Goal: Task Accomplishment & Management: Manage account settings

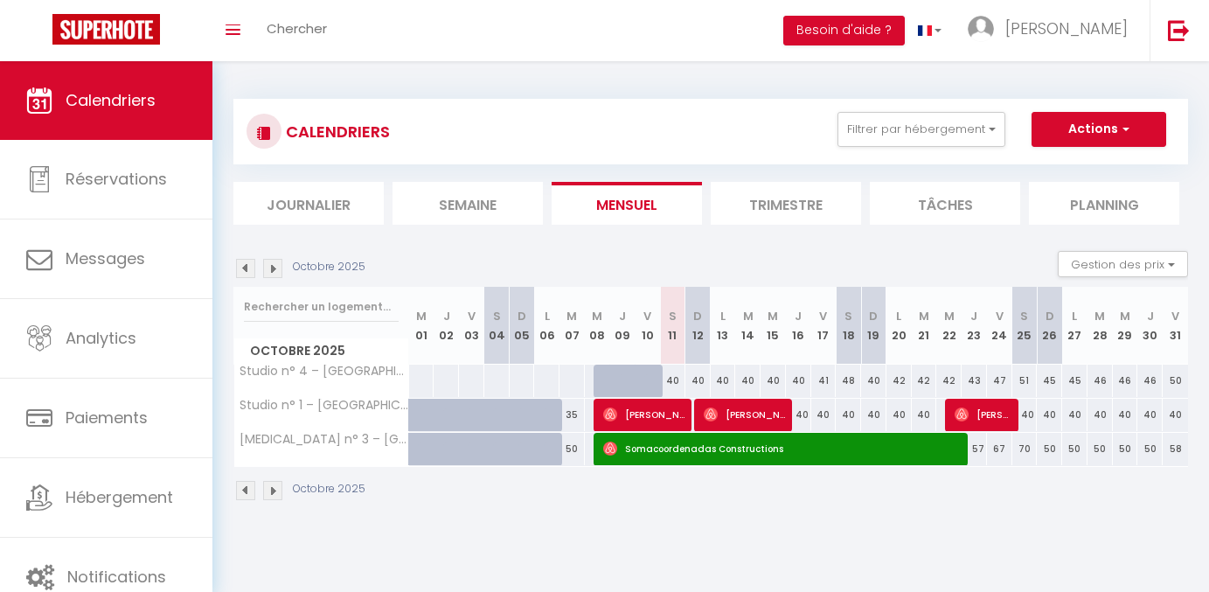
click at [1180, 24] on img at bounding box center [1179, 30] width 22 height 22
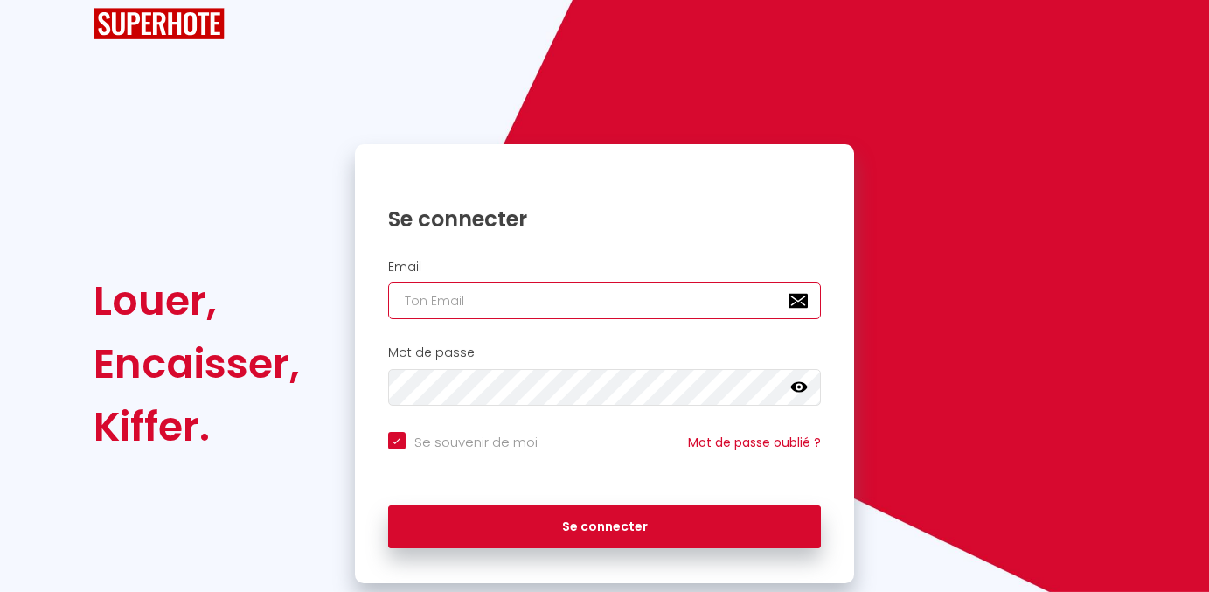
scroll to position [42, 0]
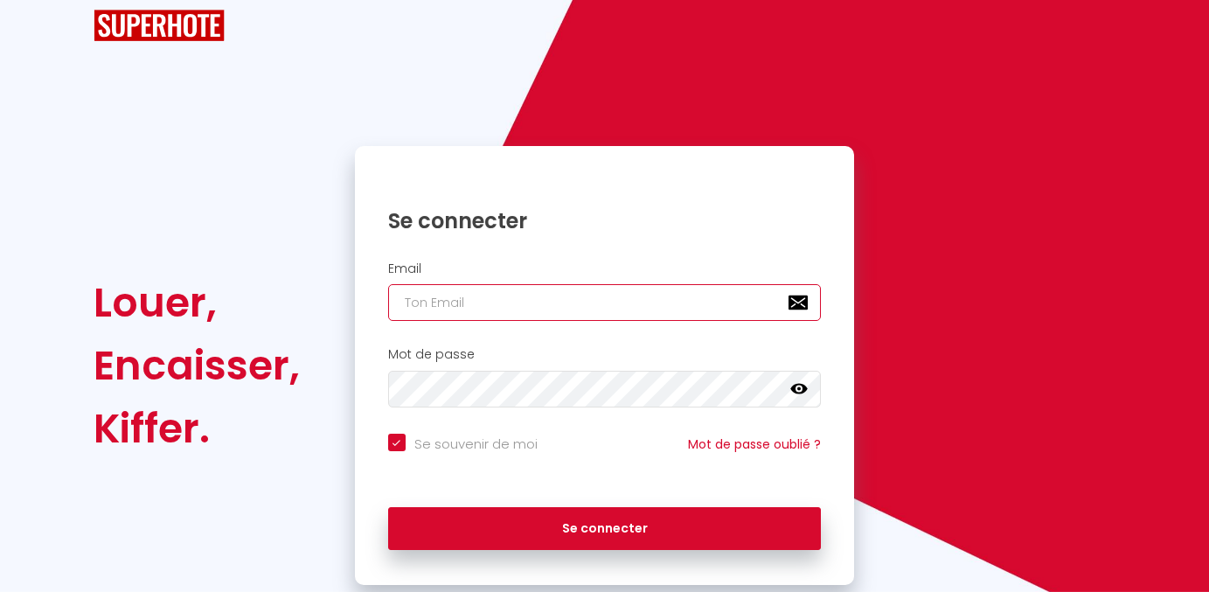
type input "[EMAIL_ADDRESS][DOMAIN_NAME]"
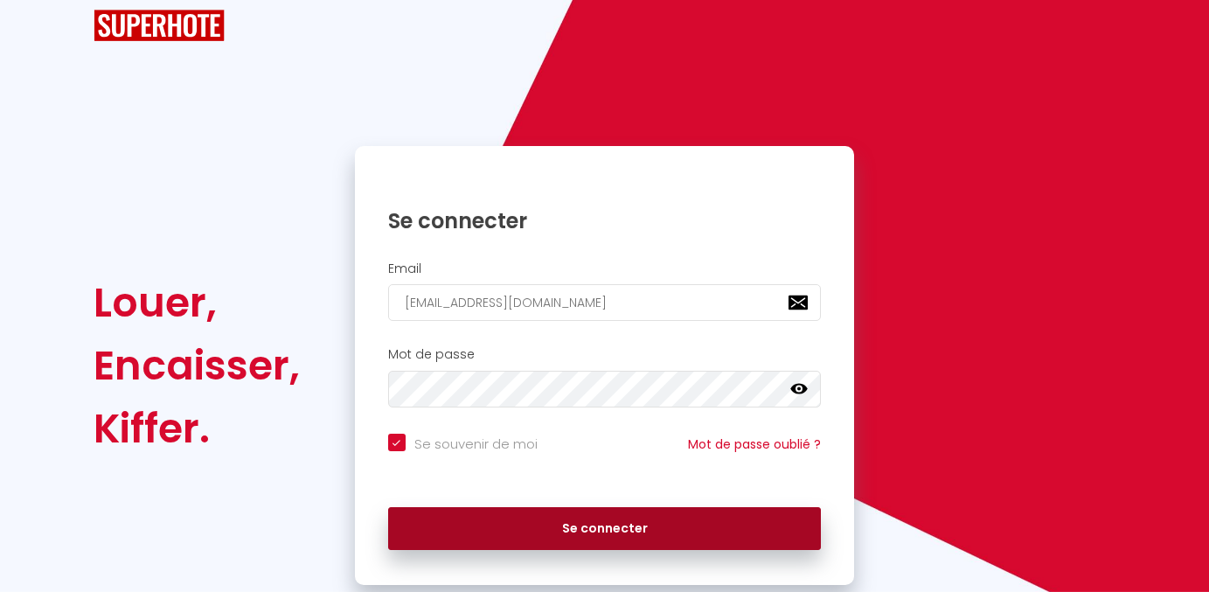
click at [483, 539] on button "Se connecter" at bounding box center [605, 529] width 434 height 44
checkbox input "true"
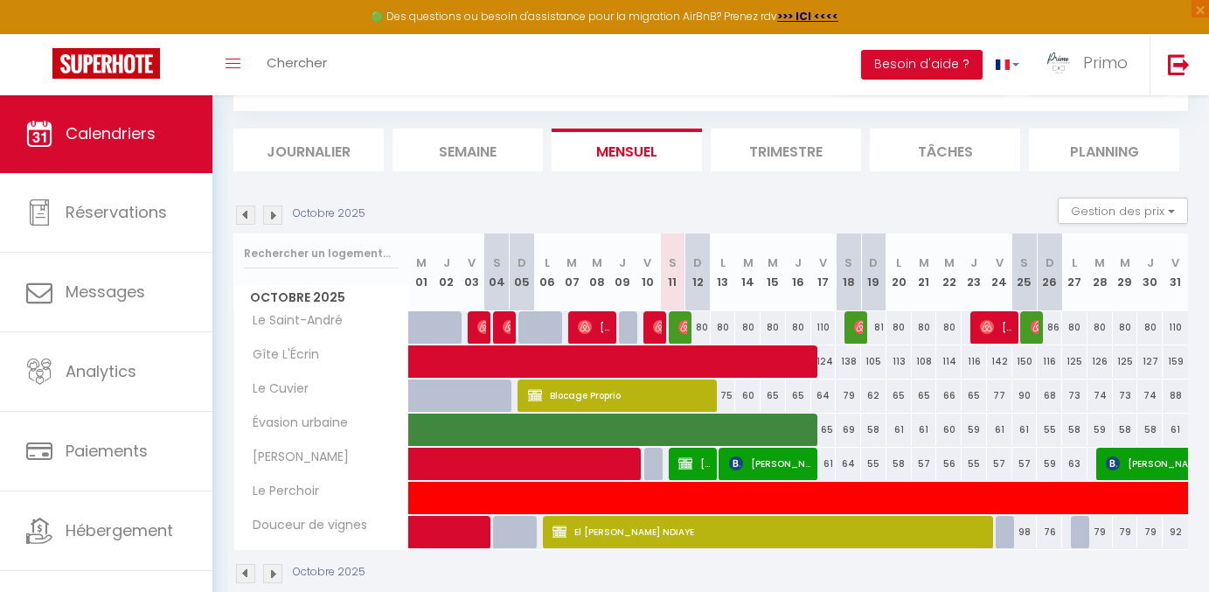
scroll to position [81, 0]
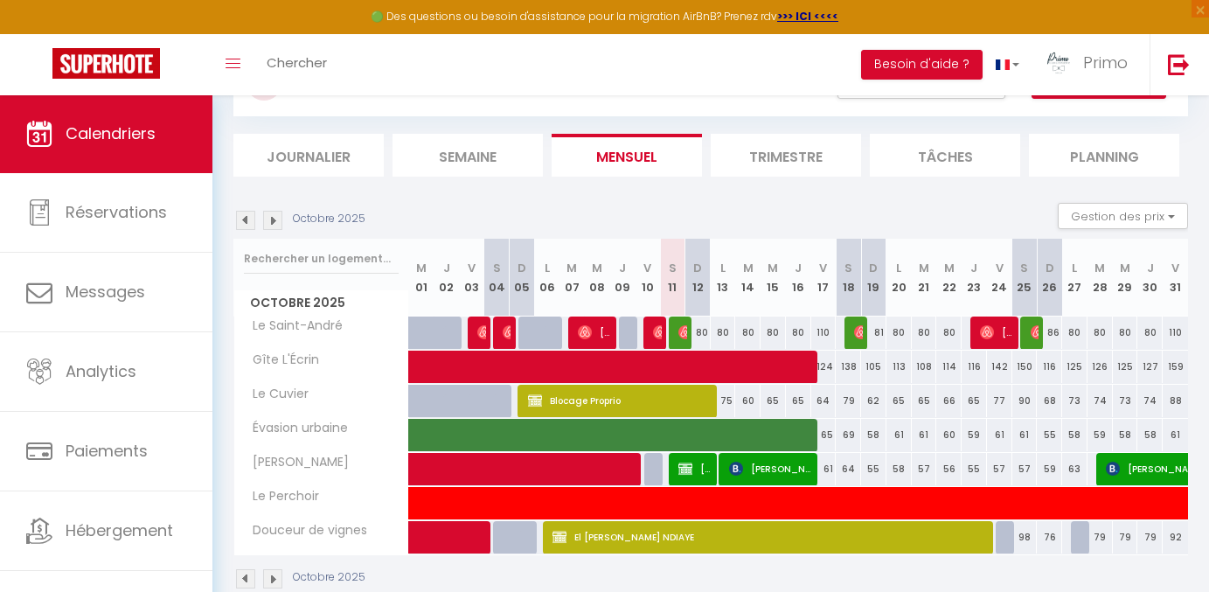
click at [695, 468] on span "[PERSON_NAME]" at bounding box center [695, 468] width 34 height 33
select select "KO"
select select "0"
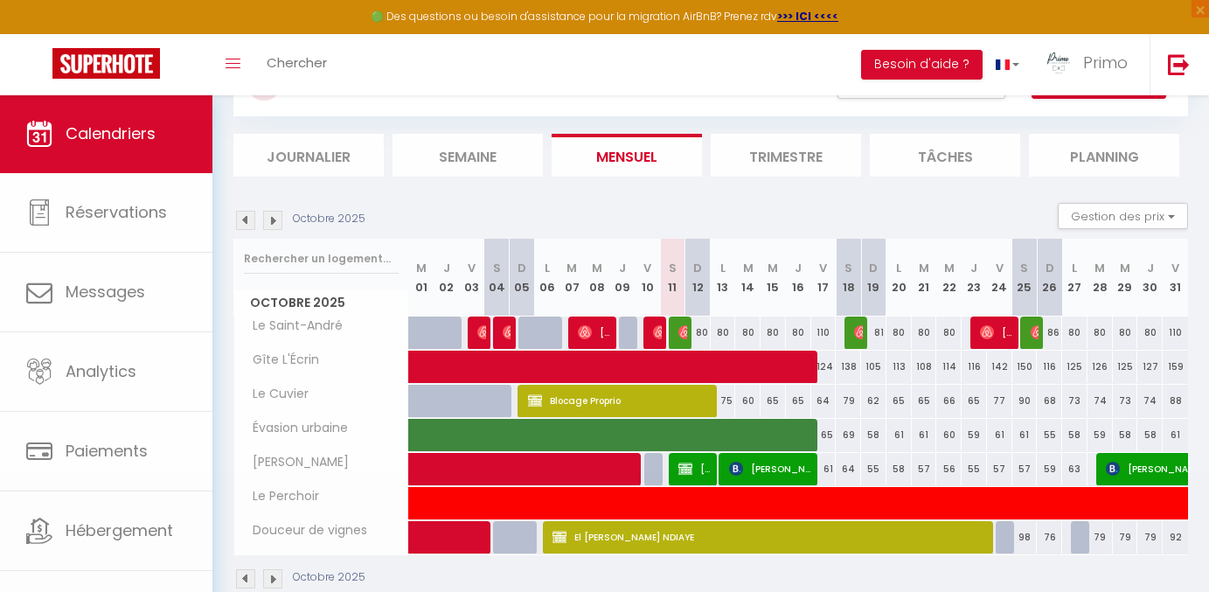
select select "1"
select select
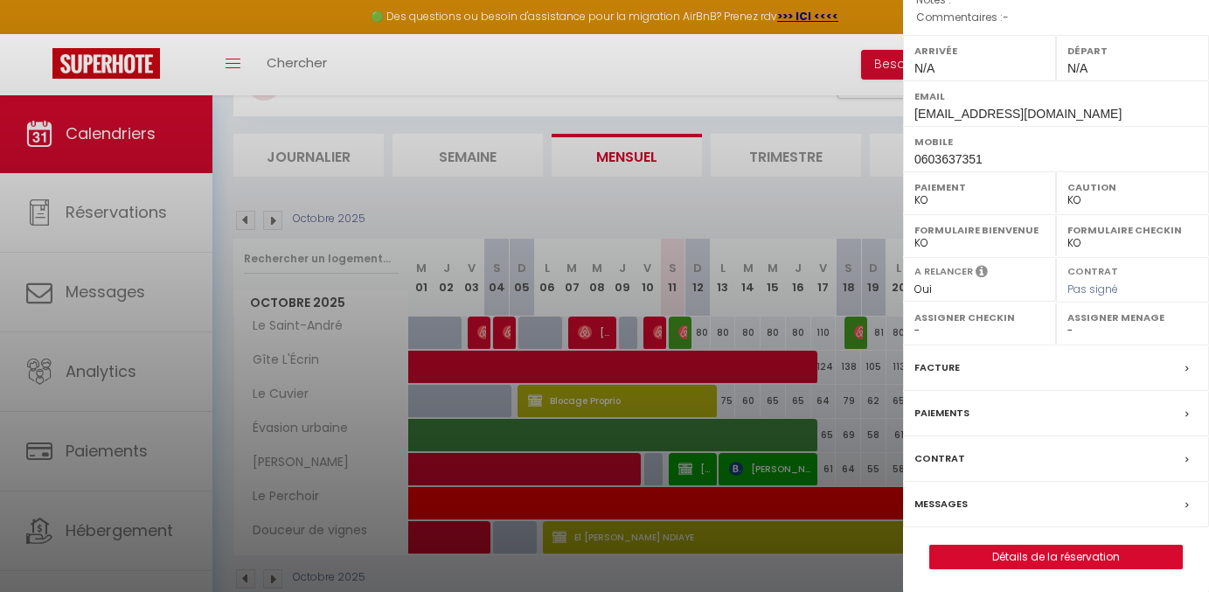
scroll to position [218, 0]
click at [1037, 558] on link "Détails de la réservation" at bounding box center [1056, 558] width 252 height 23
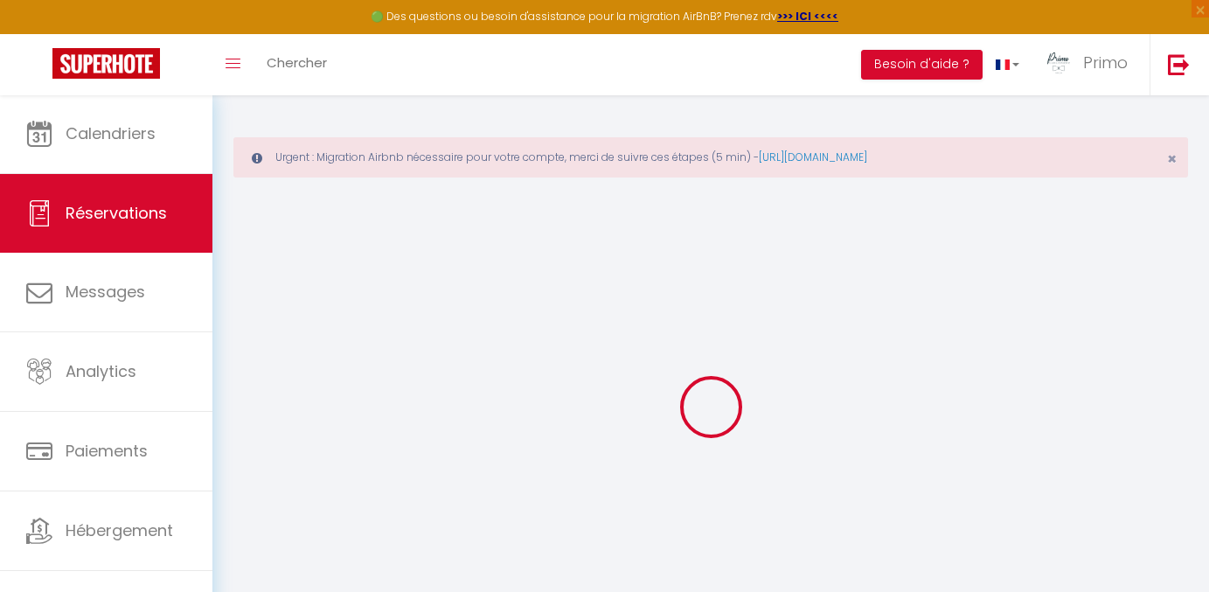
select select
select select "14"
checkbox input "false"
select select
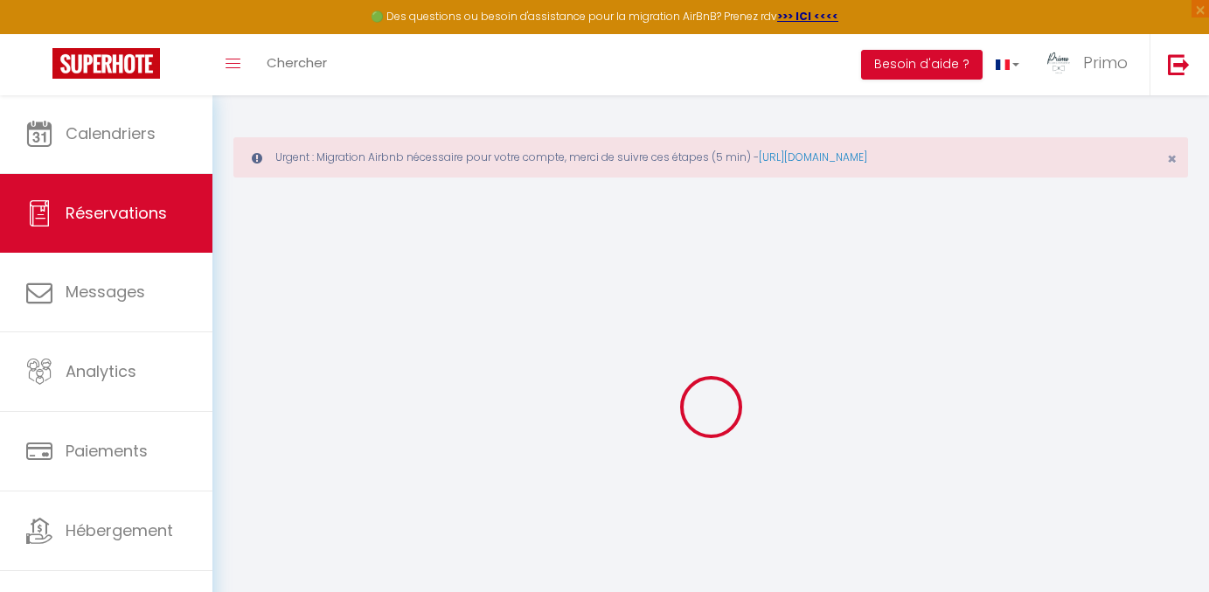
select select
checkbox input "false"
select select
checkbox input "false"
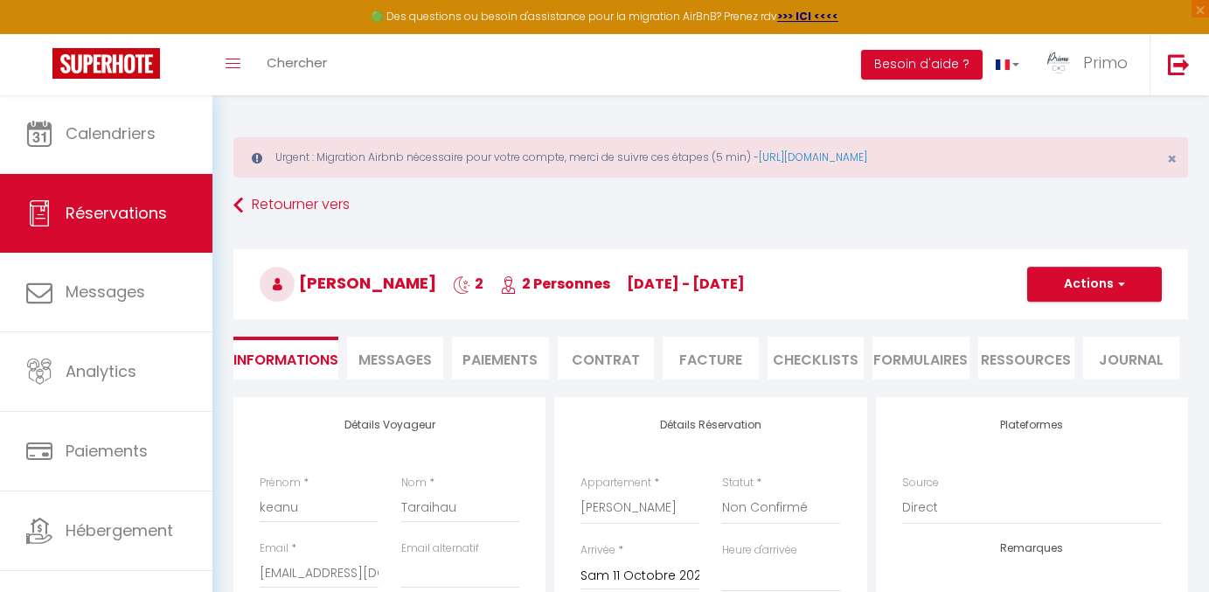
select select
checkbox input "false"
select select
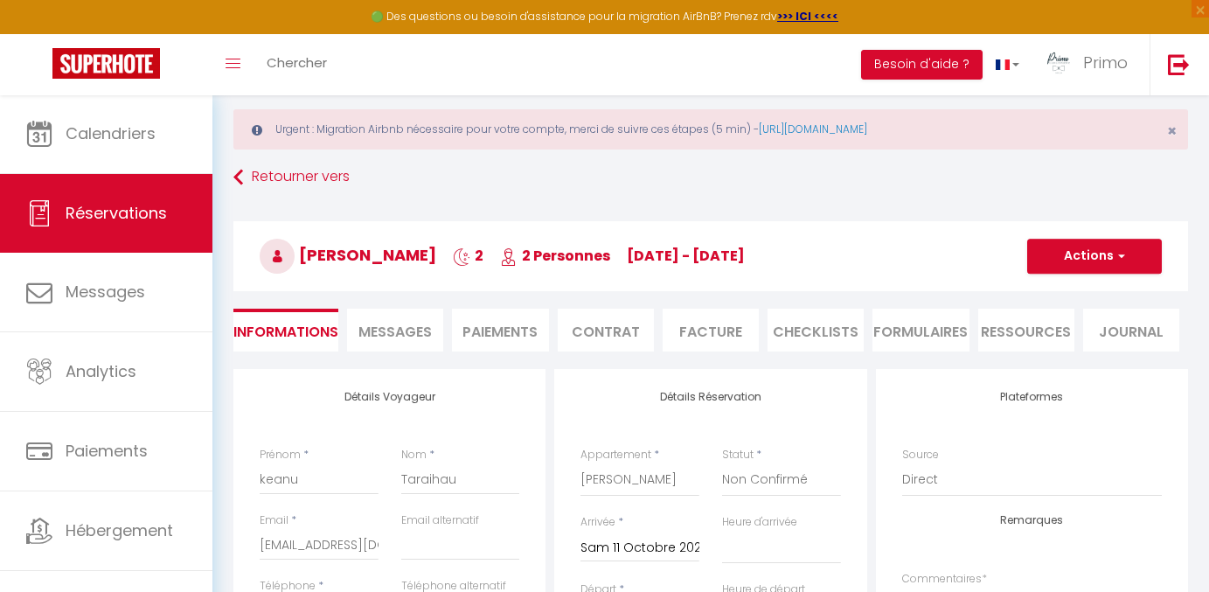
scroll to position [26, 0]
click at [520, 334] on li "Paiements" at bounding box center [500, 331] width 96 height 43
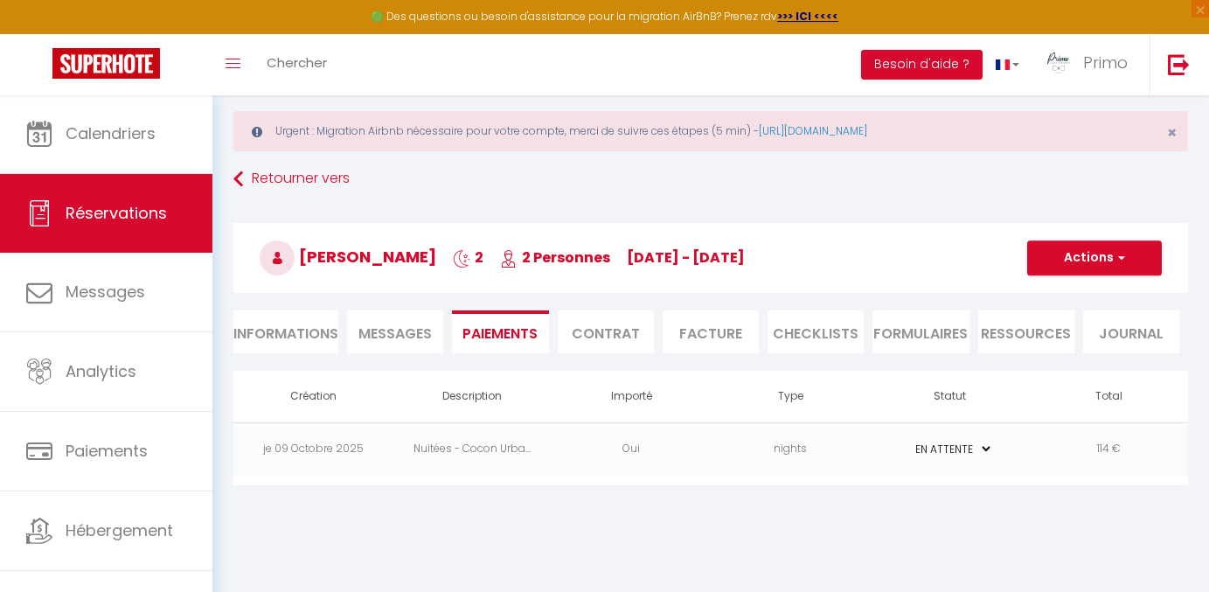
click at [1103, 265] on button "Actions" at bounding box center [1094, 257] width 135 height 35
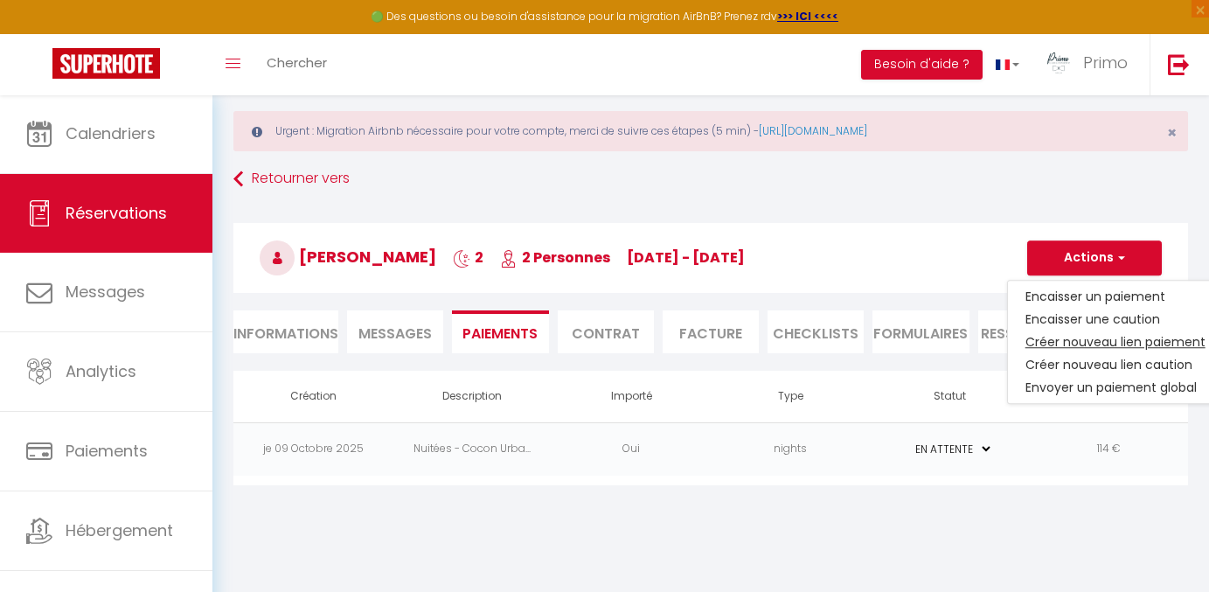
click at [1102, 343] on link "Créer nouveau lien paiement" at bounding box center [1115, 341] width 215 height 23
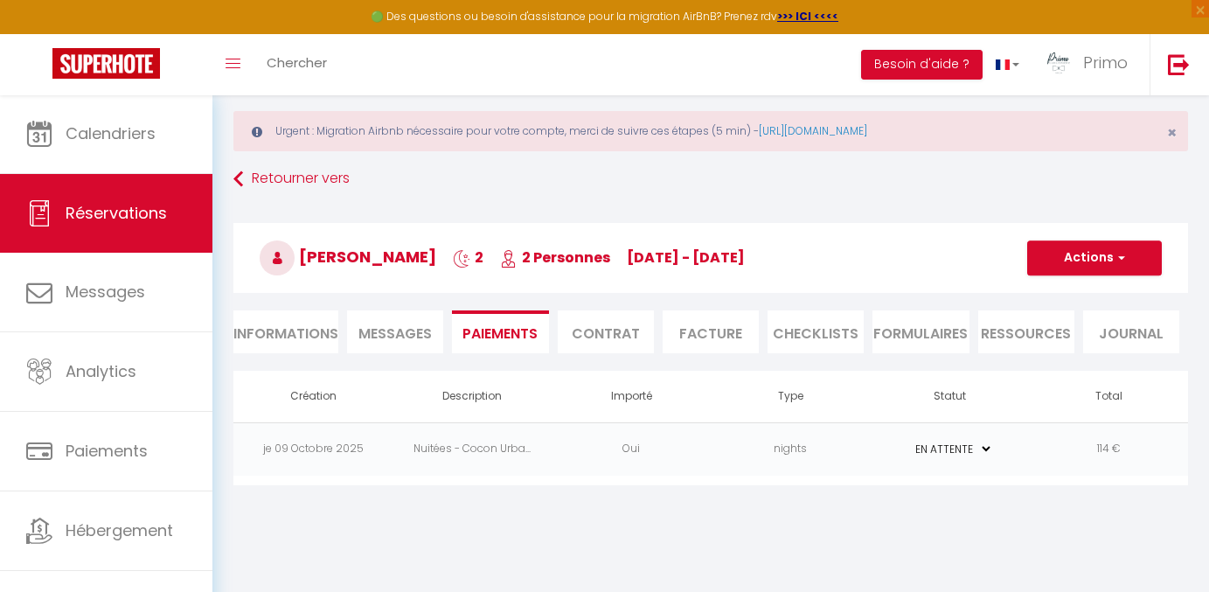
select select "nights"
type input "[EMAIL_ADDRESS][DOMAIN_NAME]"
select select "10608"
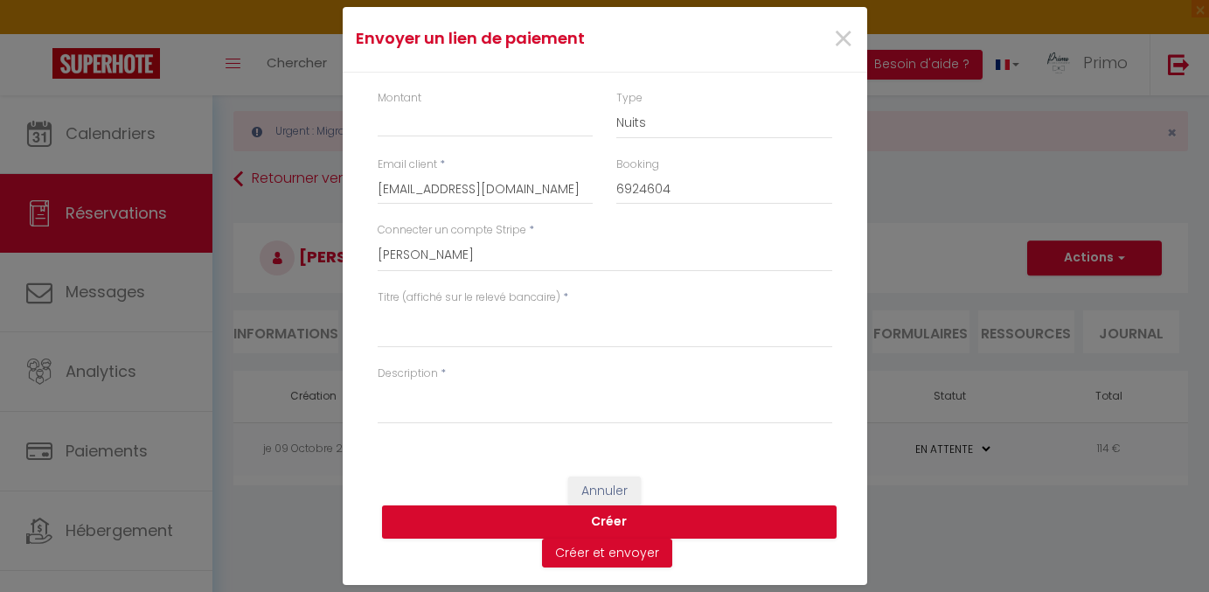
click at [843, 46] on span "×" at bounding box center [843, 39] width 22 height 52
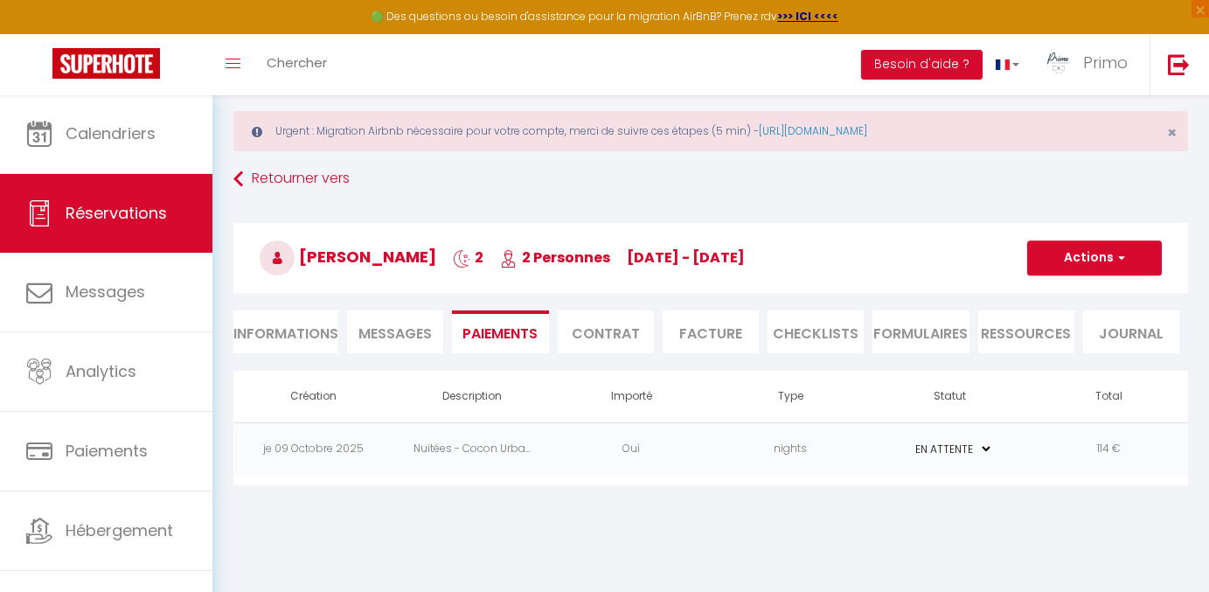
click at [307, 256] on span "[PERSON_NAME]" at bounding box center [348, 257] width 177 height 22
click at [307, 257] on span "[PERSON_NAME]" at bounding box center [348, 257] width 177 height 22
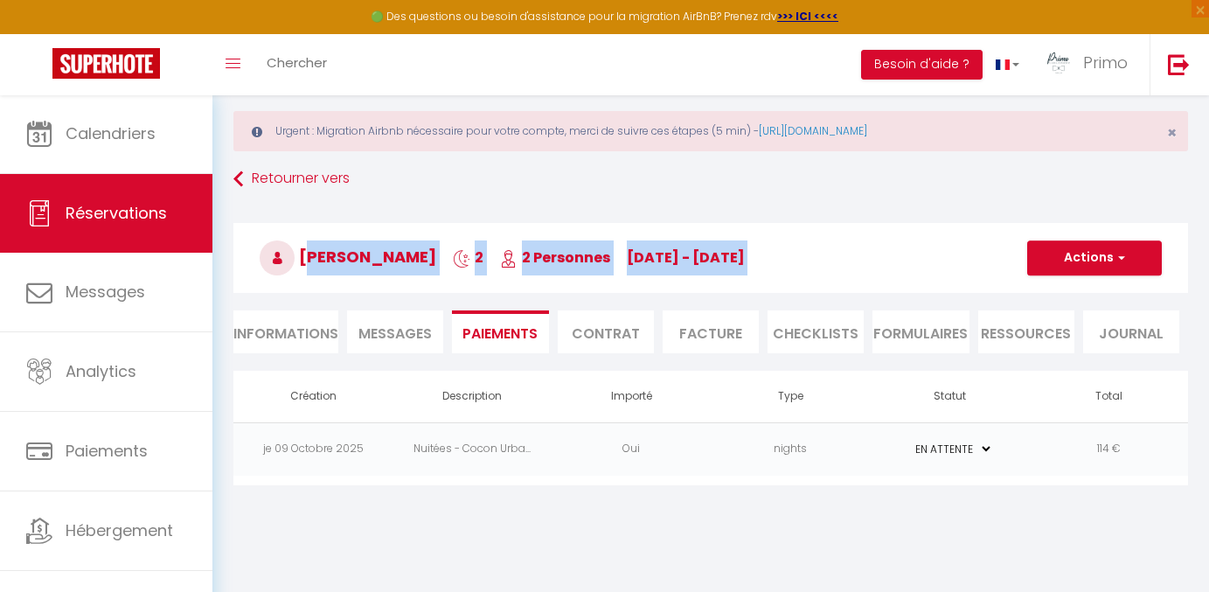
click at [745, 248] on span "[DATE] - [DATE]" at bounding box center [686, 257] width 118 height 20
click at [745, 254] on span "[DATE] - [DATE]" at bounding box center [686, 257] width 118 height 20
click at [745, 256] on span "[DATE] - [DATE]" at bounding box center [686, 257] width 118 height 20
copy h3 "[PERSON_NAME] 2 2 Personnes [DATE] - [DATE]"
click at [1120, 266] on span "button" at bounding box center [1119, 258] width 10 height 16
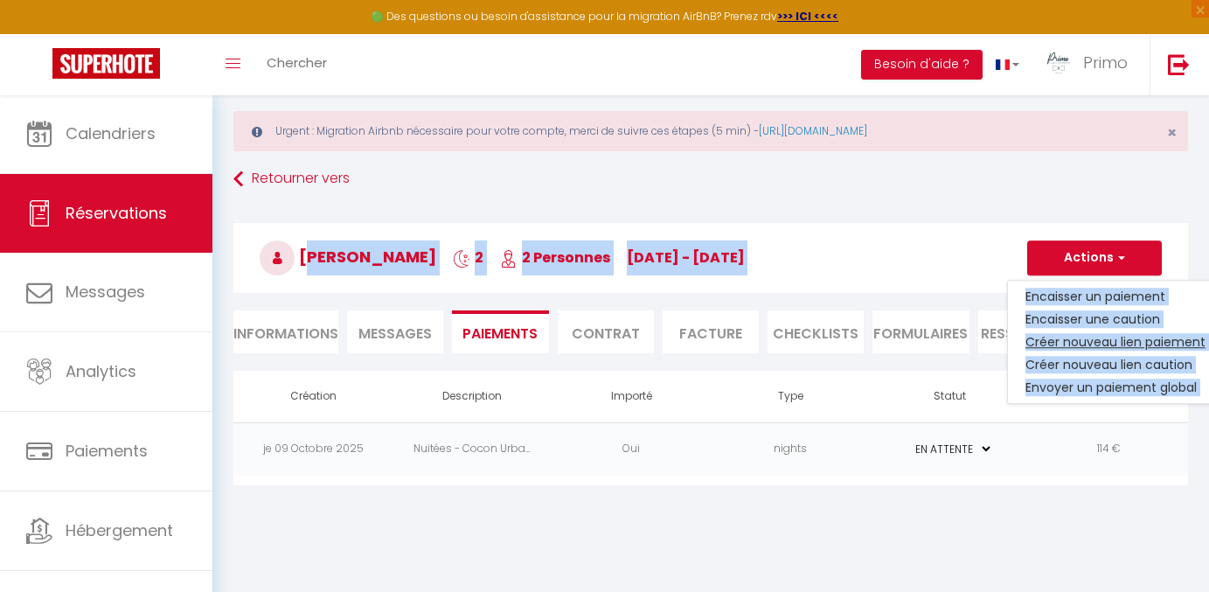
click at [1107, 342] on link "Créer nouveau lien paiement" at bounding box center [1115, 341] width 215 height 23
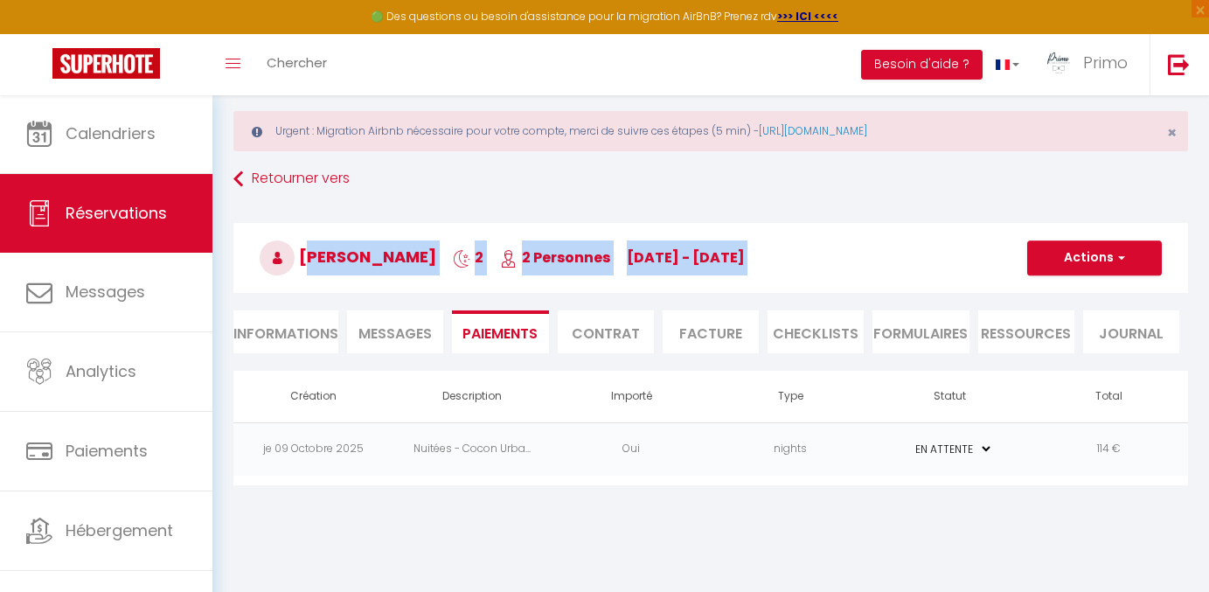
type input "[EMAIL_ADDRESS][DOMAIN_NAME]"
type input "6924604"
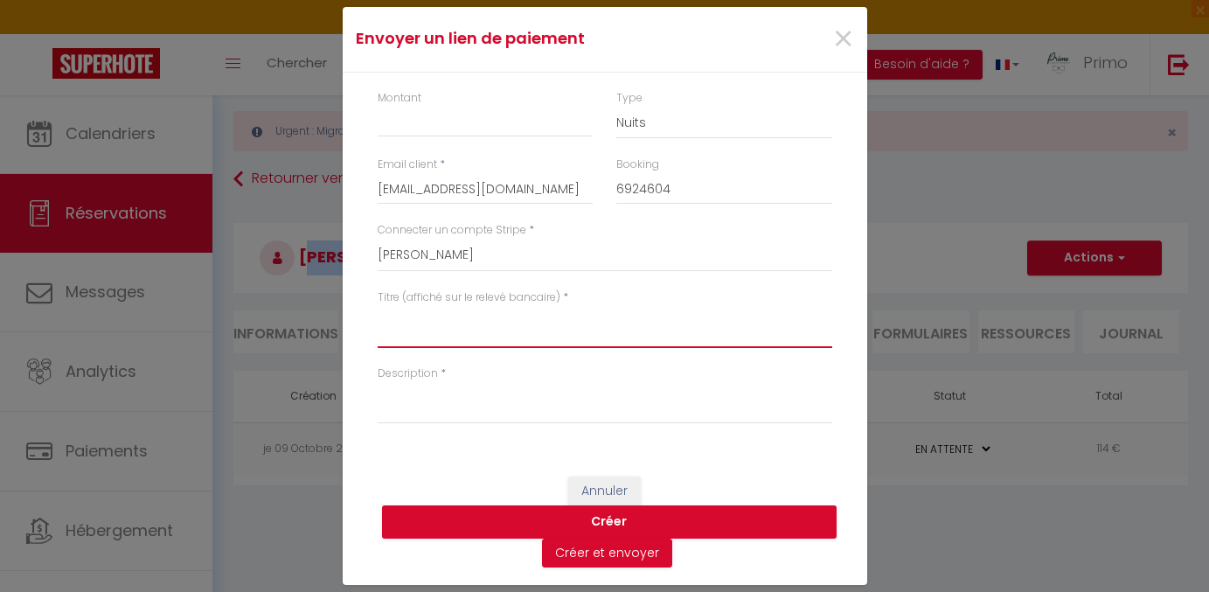
click at [491, 330] on textarea "Titre (affiché sur le relevé bancaire)" at bounding box center [605, 327] width 455 height 42
paste textarea "[PERSON_NAME] 2 2 Personnes [DATE] - [DATE]"
type textarea "[PERSON_NAME] 2 2 Personnes [DATE] - [DATE]"
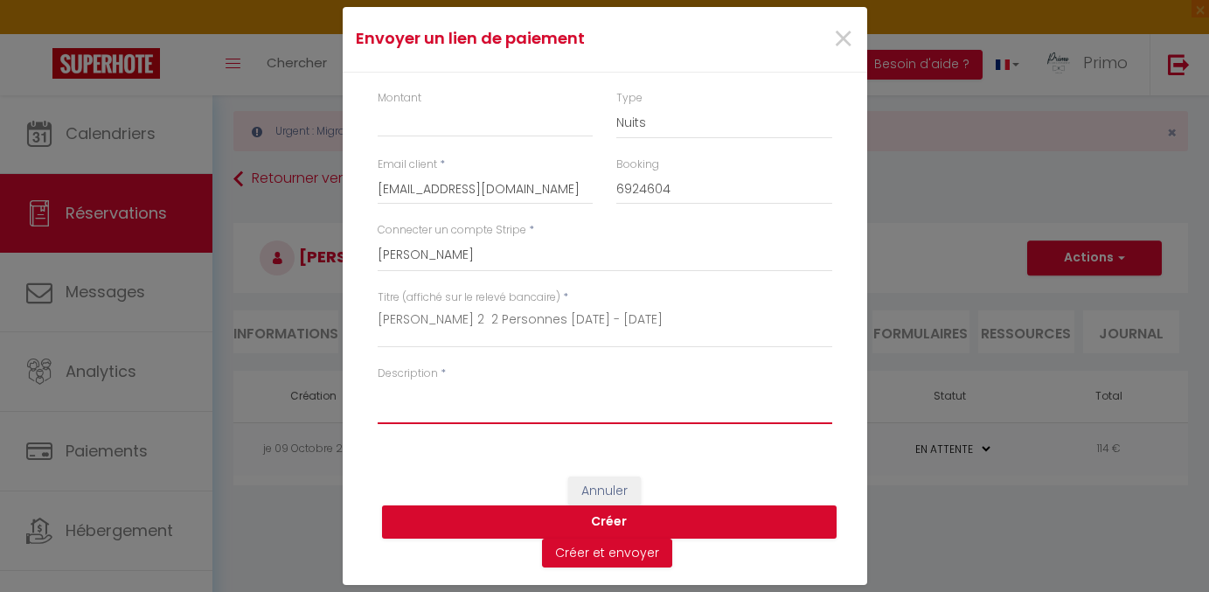
click at [497, 409] on textarea "Description" at bounding box center [605, 403] width 455 height 42
type textarea "P"
type textarea "Paiement"
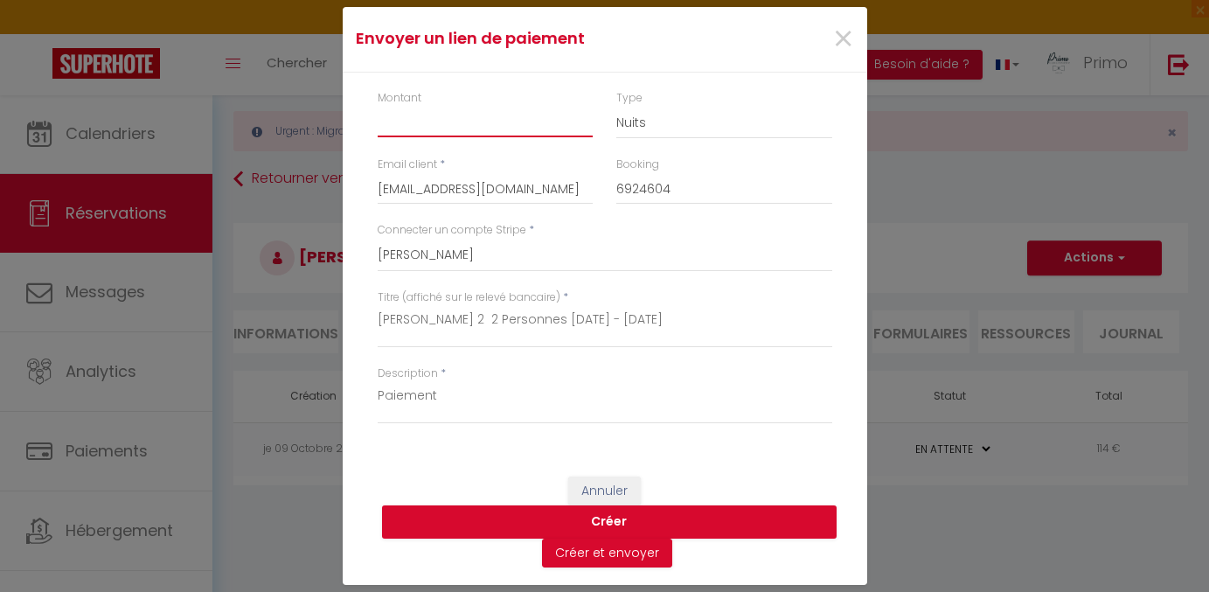
click at [423, 137] on input "Montant" at bounding box center [486, 121] width 216 height 31
type input "45"
click at [620, 512] on button "Créer" at bounding box center [609, 521] width 455 height 33
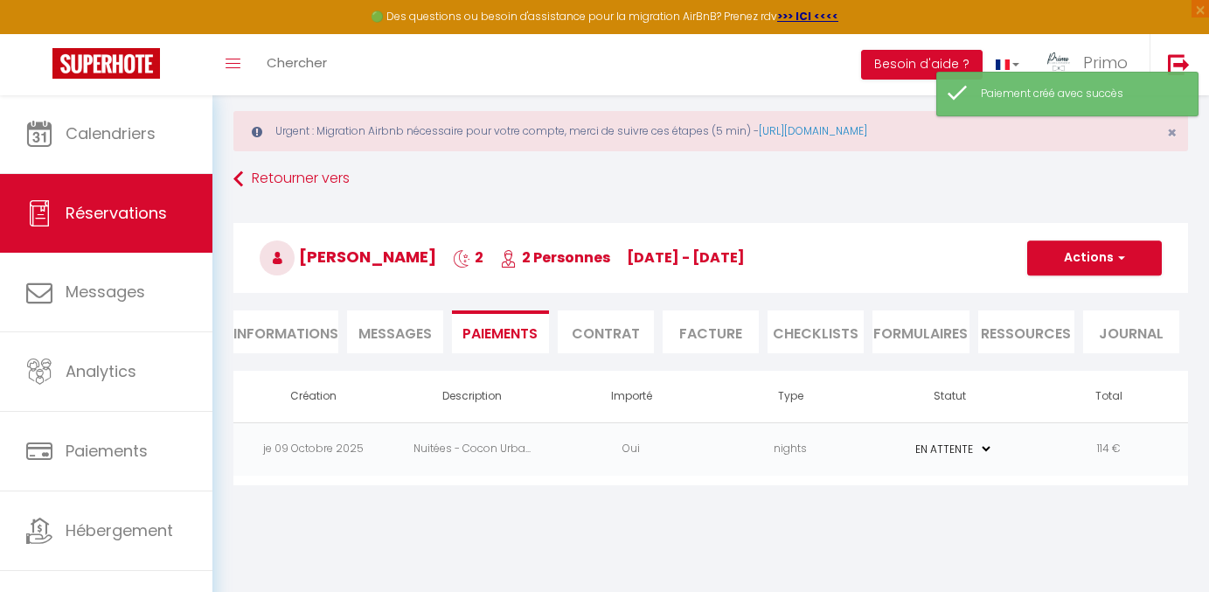
select select "0"
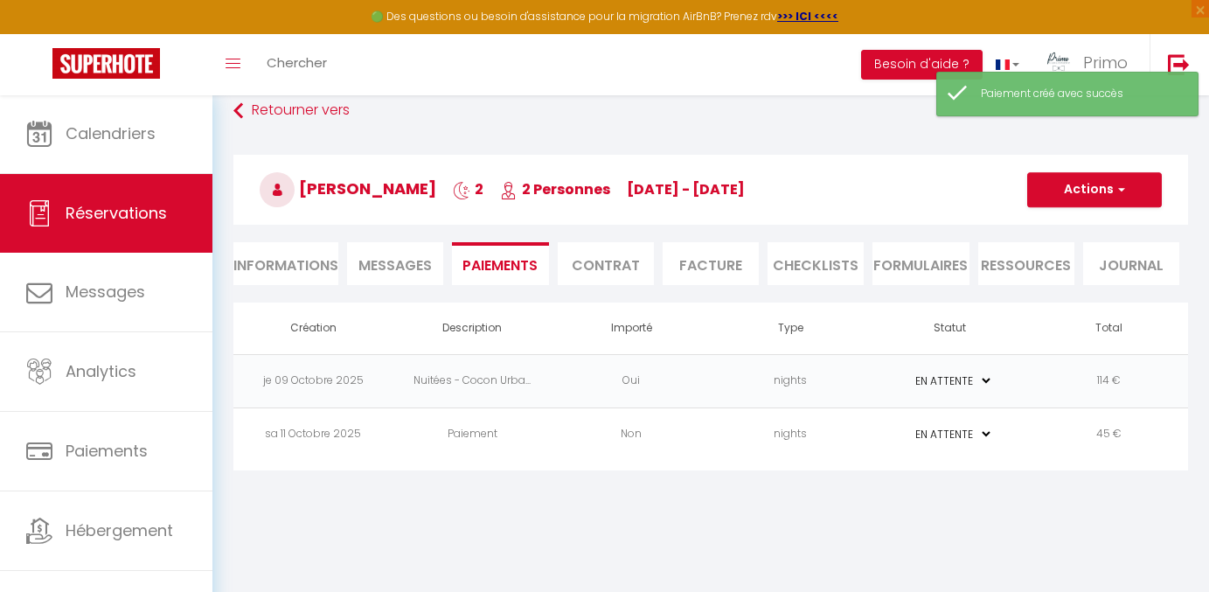
scroll to position [94, 0]
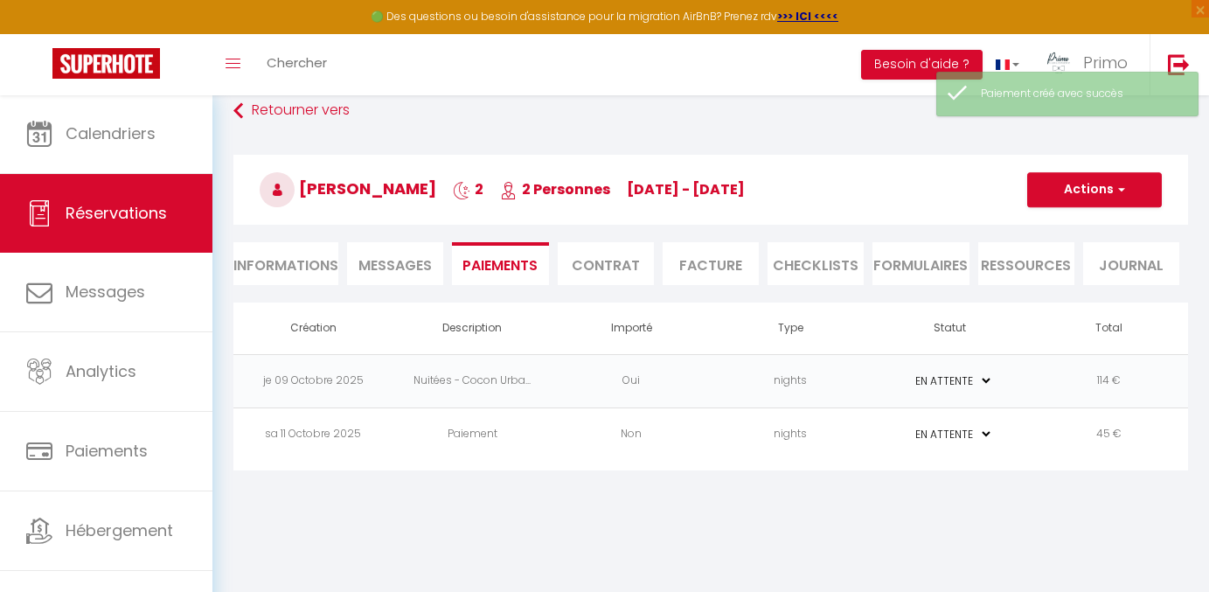
click at [1065, 200] on button "Actions" at bounding box center [1094, 189] width 135 height 35
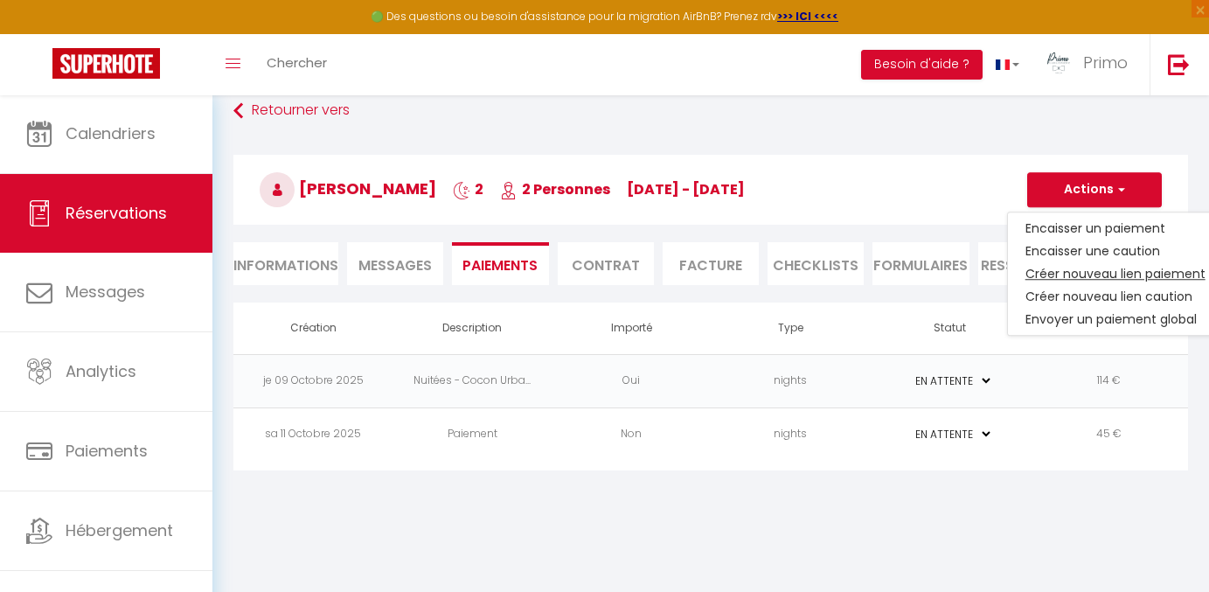
click at [1068, 270] on link "Créer nouveau lien paiement" at bounding box center [1115, 273] width 215 height 23
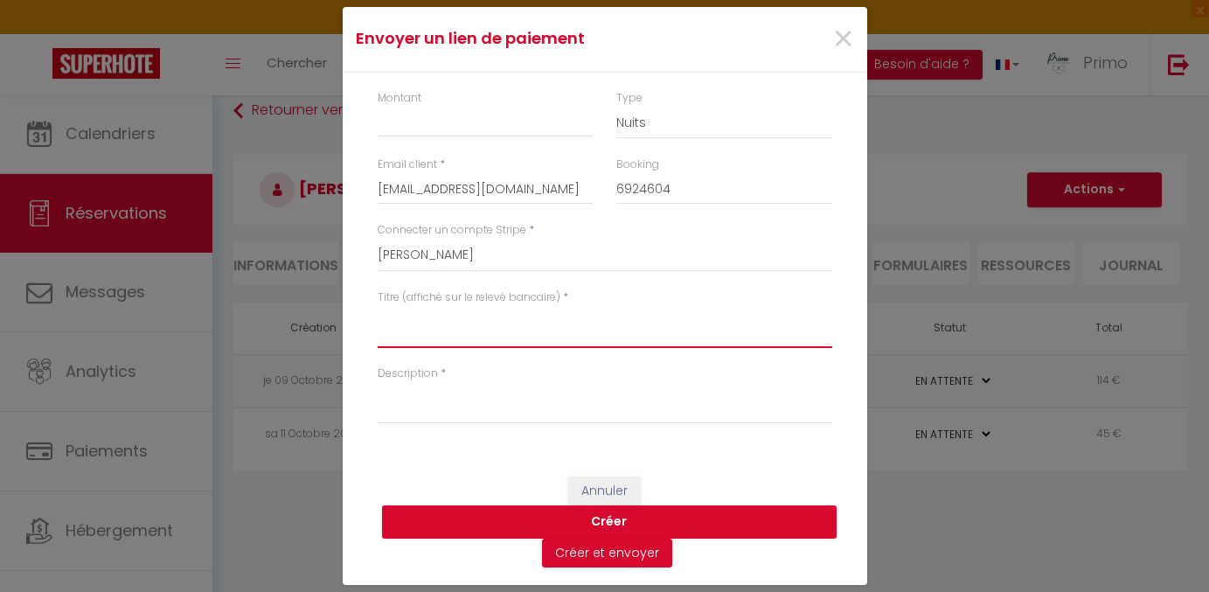
click at [511, 332] on textarea "Titre (affiché sur le relevé bancaire)" at bounding box center [605, 327] width 455 height 42
paste textarea "[PERSON_NAME] 2 2 Personnes [DATE] - [DATE]"
type textarea "[PERSON_NAME] 2 2 Personnes [DATE] - [DATE]"
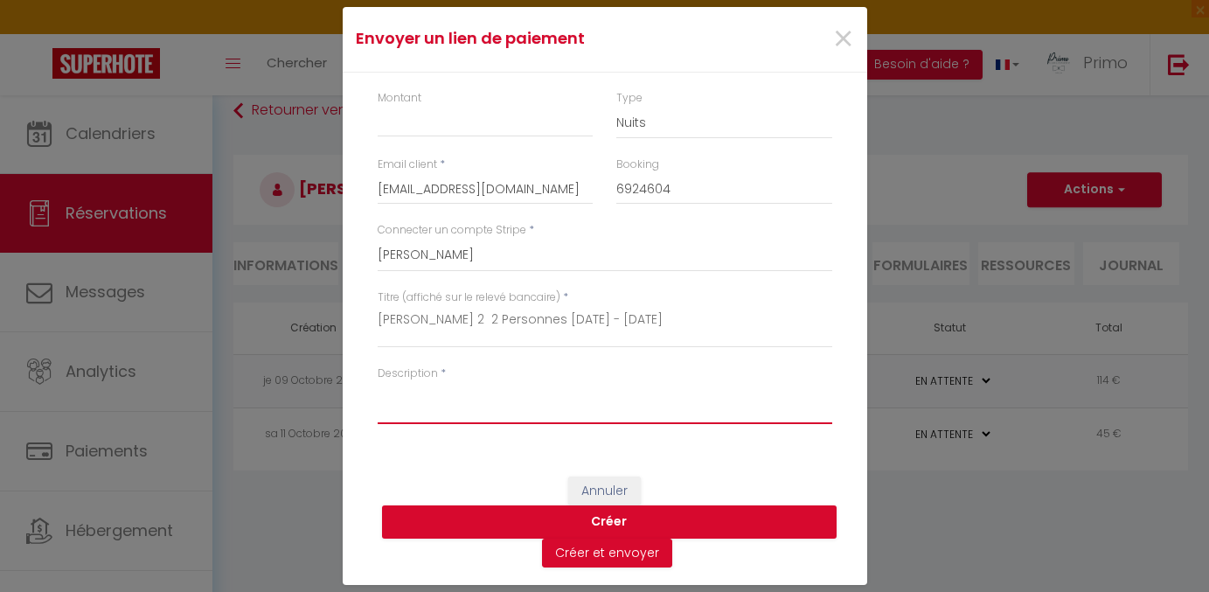
click at [503, 418] on textarea "Description" at bounding box center [605, 403] width 455 height 42
type textarea "Paiement"
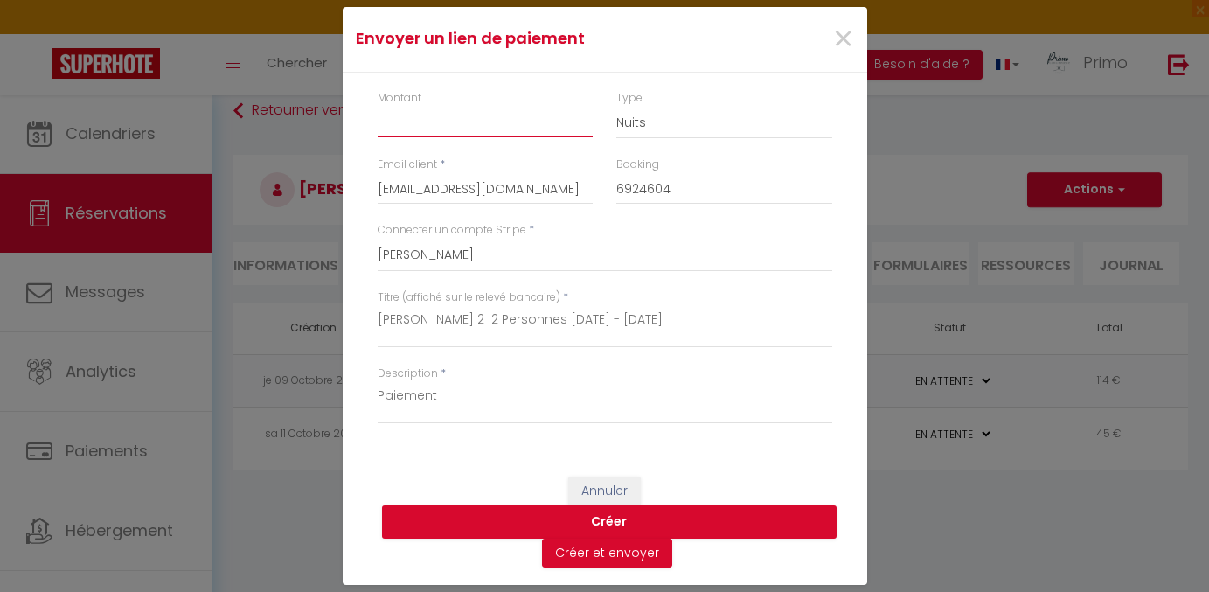
click at [459, 133] on input "Montant" at bounding box center [486, 121] width 216 height 31
type input "75"
click at [499, 511] on button "Créer" at bounding box center [609, 521] width 455 height 33
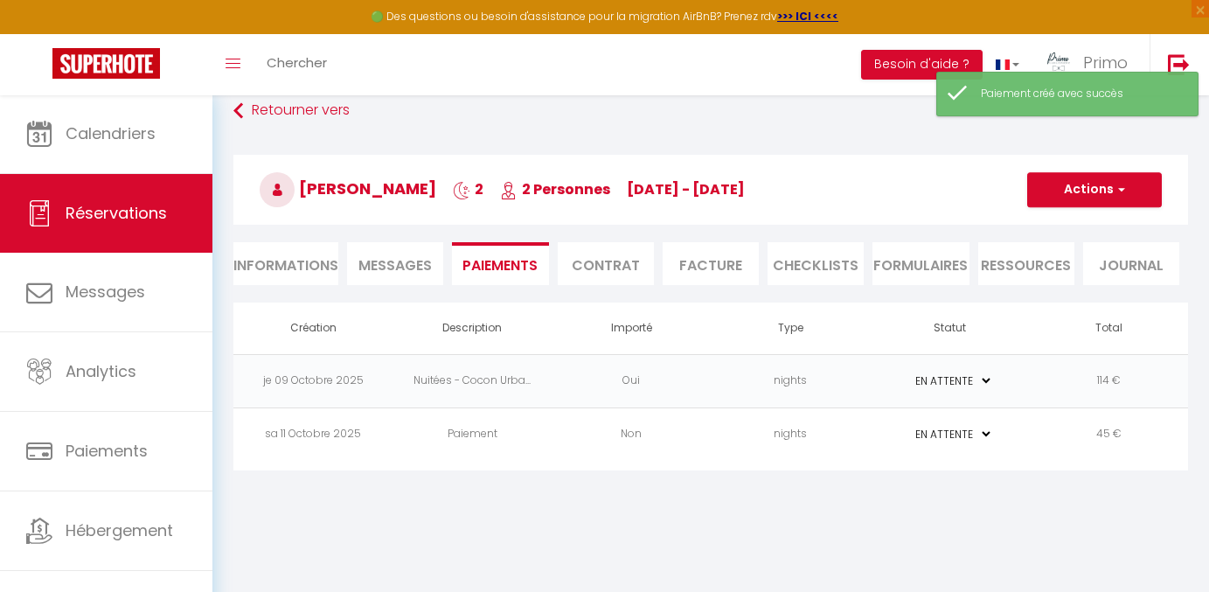
select select "0"
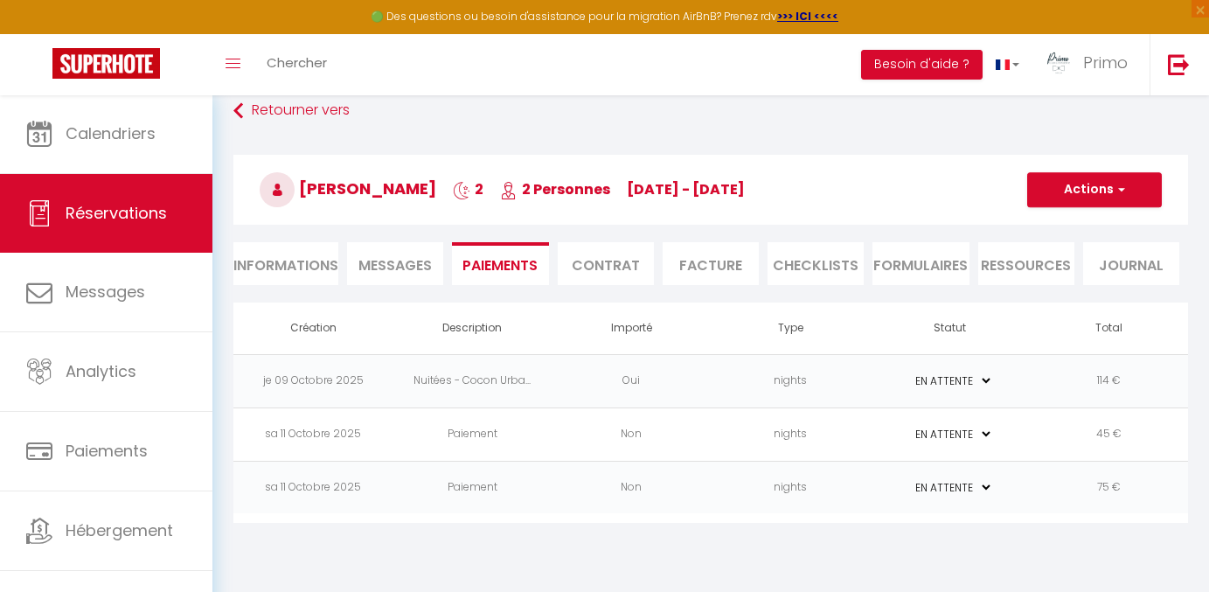
click at [814, 433] on td "nights" at bounding box center [790, 433] width 159 height 53
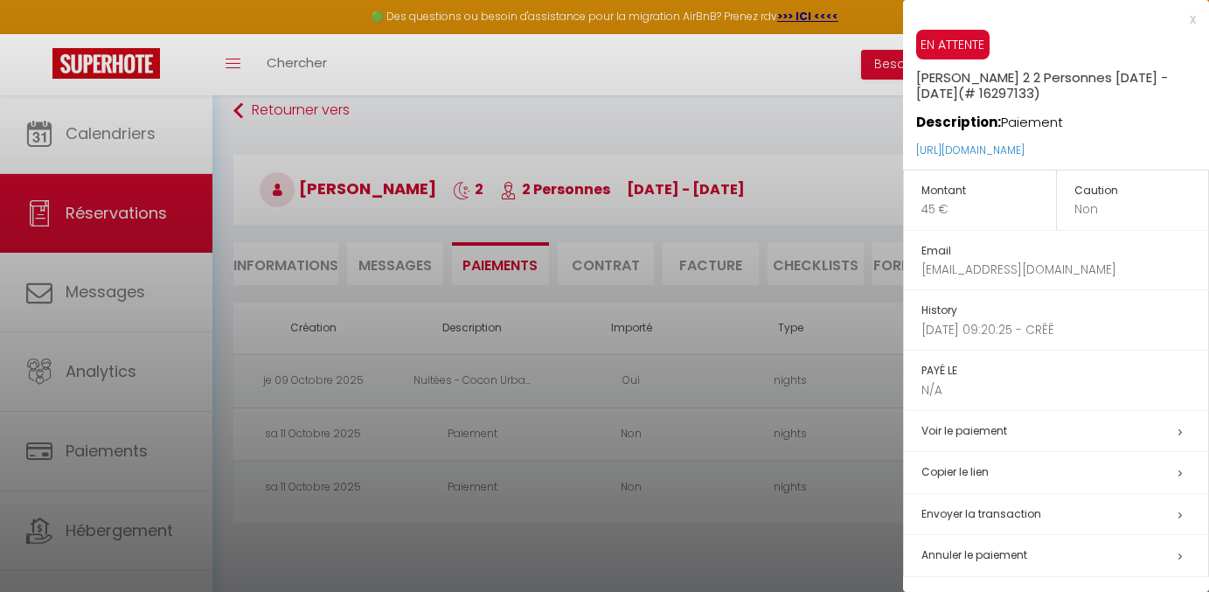
click at [984, 558] on span "Annuler le paiement" at bounding box center [974, 554] width 106 height 15
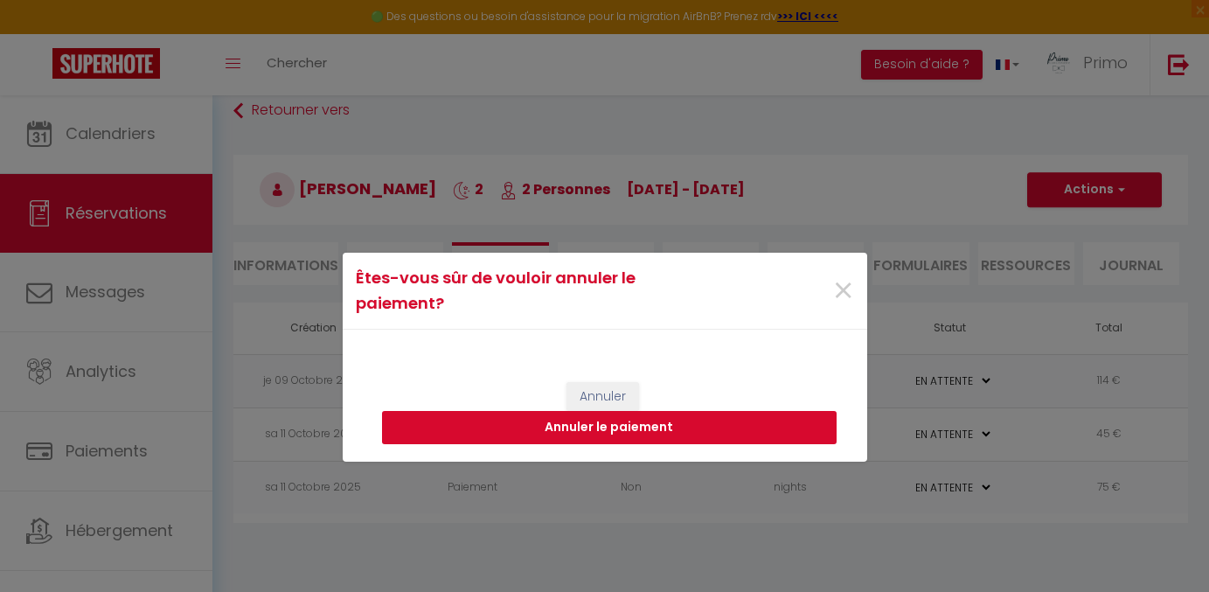
click at [715, 429] on button "Annuler le paiement" at bounding box center [609, 427] width 455 height 33
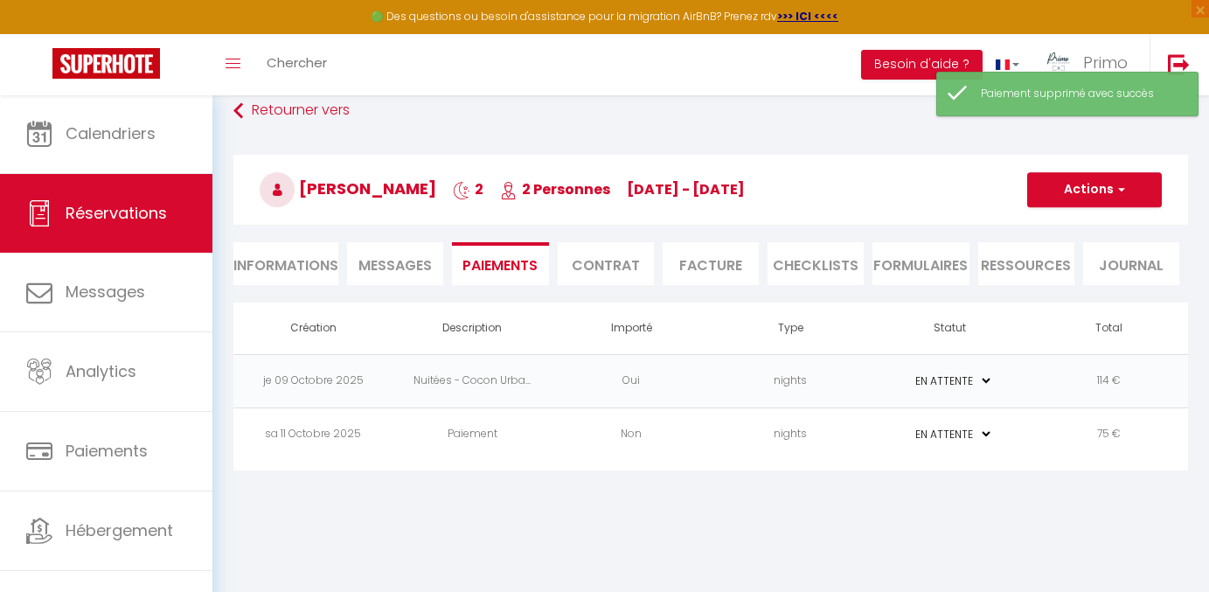
click at [1062, 187] on button "Actions" at bounding box center [1094, 189] width 135 height 35
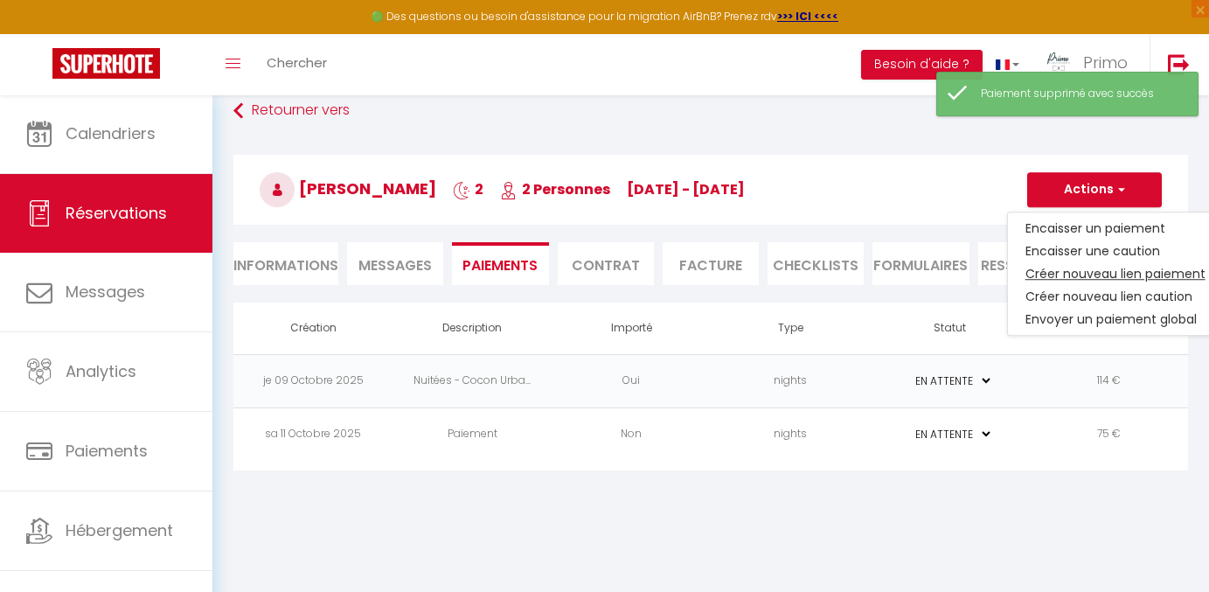
click at [1056, 273] on link "Créer nouveau lien paiement" at bounding box center [1115, 273] width 215 height 23
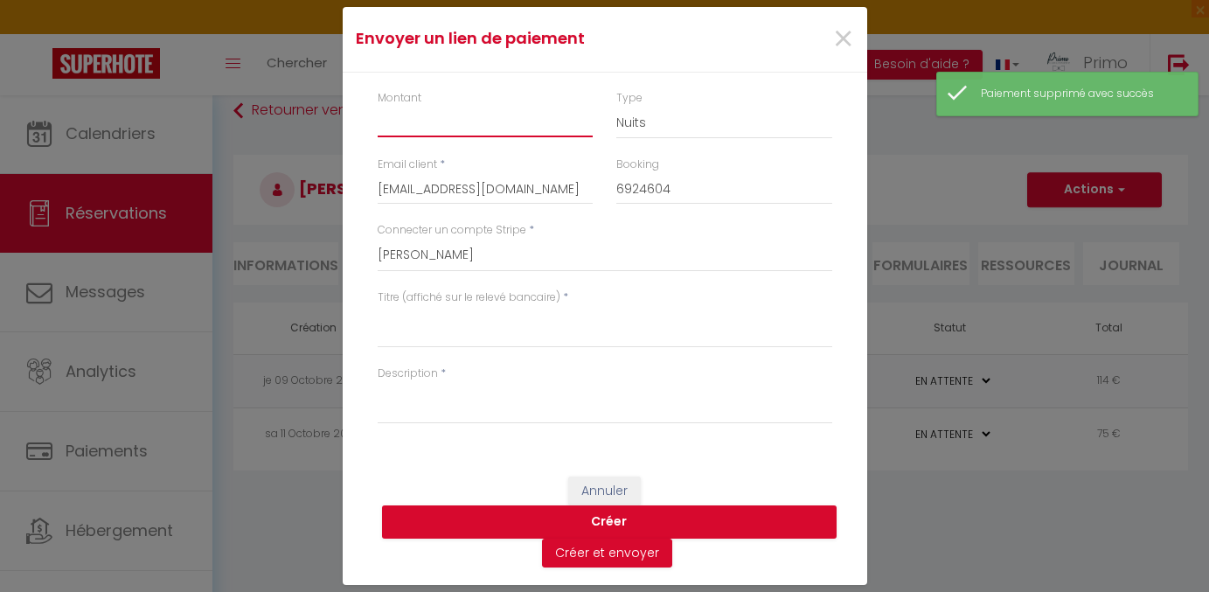
click at [475, 121] on input "Montant" at bounding box center [486, 121] width 216 height 31
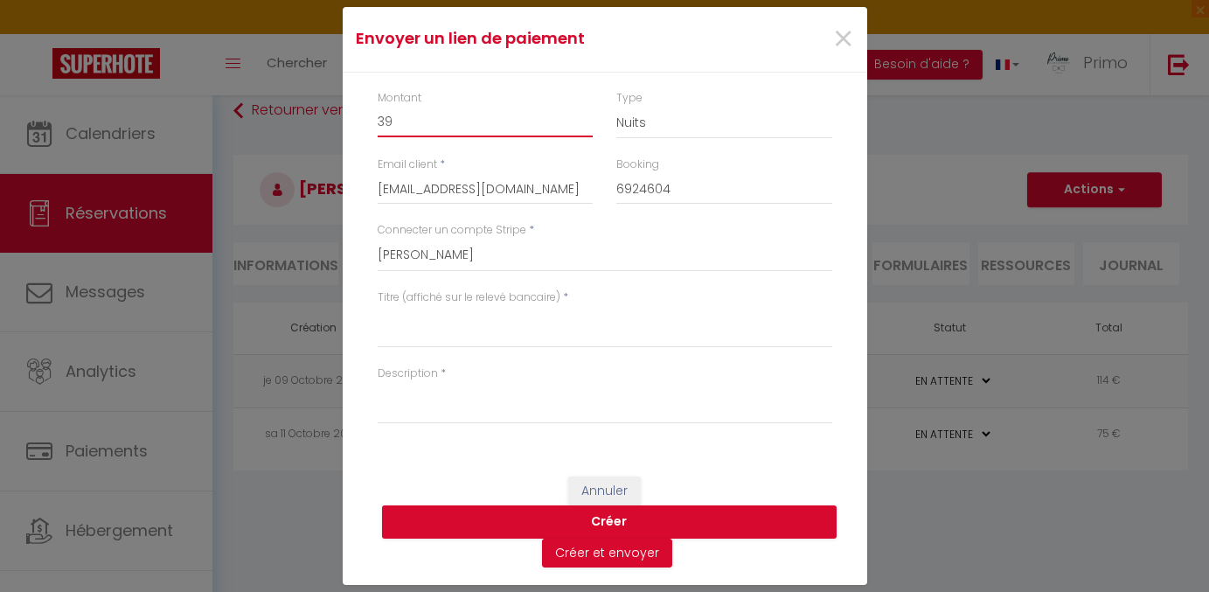
type input "39"
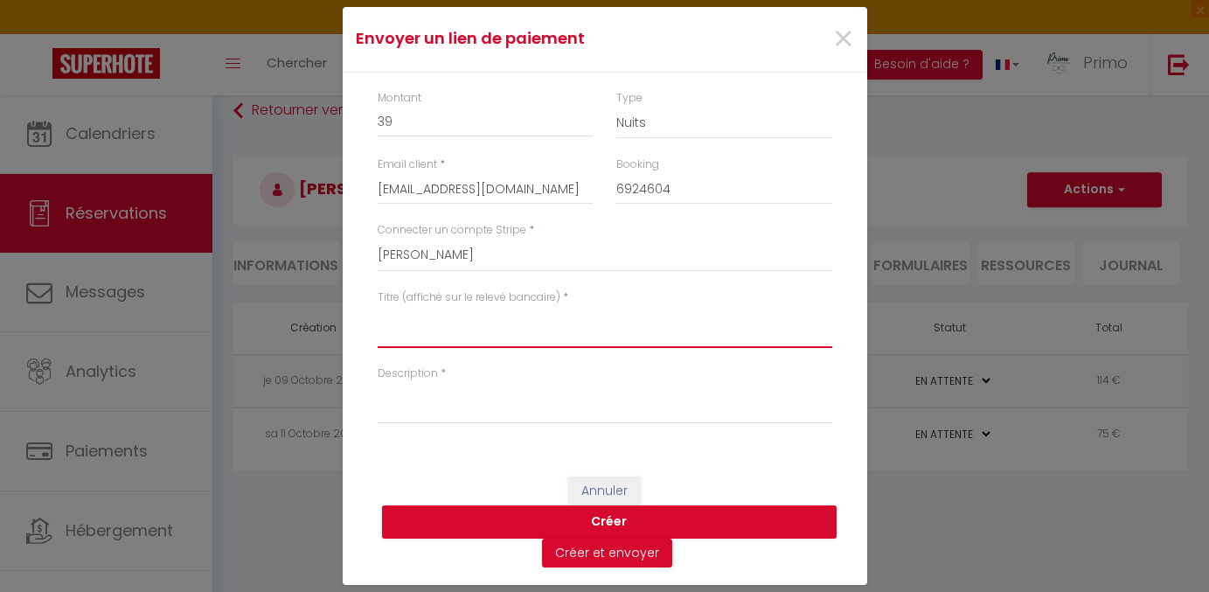
click at [457, 332] on textarea "Titre (affiché sur le relevé bancaire)" at bounding box center [605, 327] width 455 height 42
paste textarea "[PERSON_NAME] 2 2 Personnes [DATE] - [DATE]"
type textarea "[PERSON_NAME] 2 2 Personnes [DATE] - [DATE]"
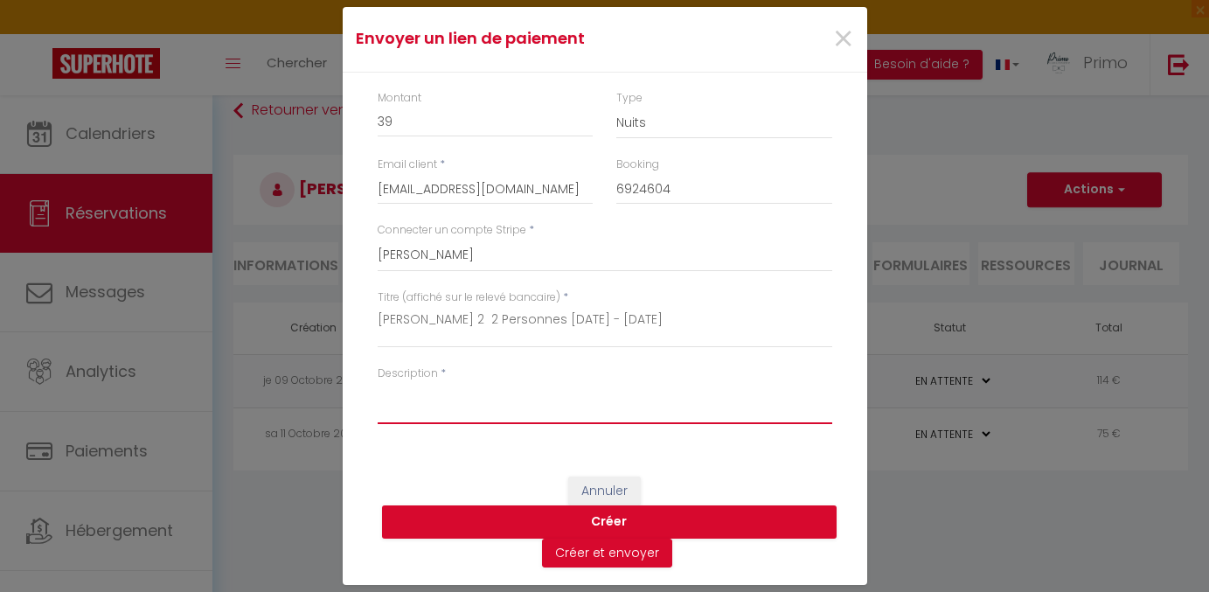
click at [480, 415] on textarea "Description" at bounding box center [605, 403] width 455 height 42
type textarea "Paiement"
click at [497, 531] on button "Créer" at bounding box center [609, 521] width 455 height 33
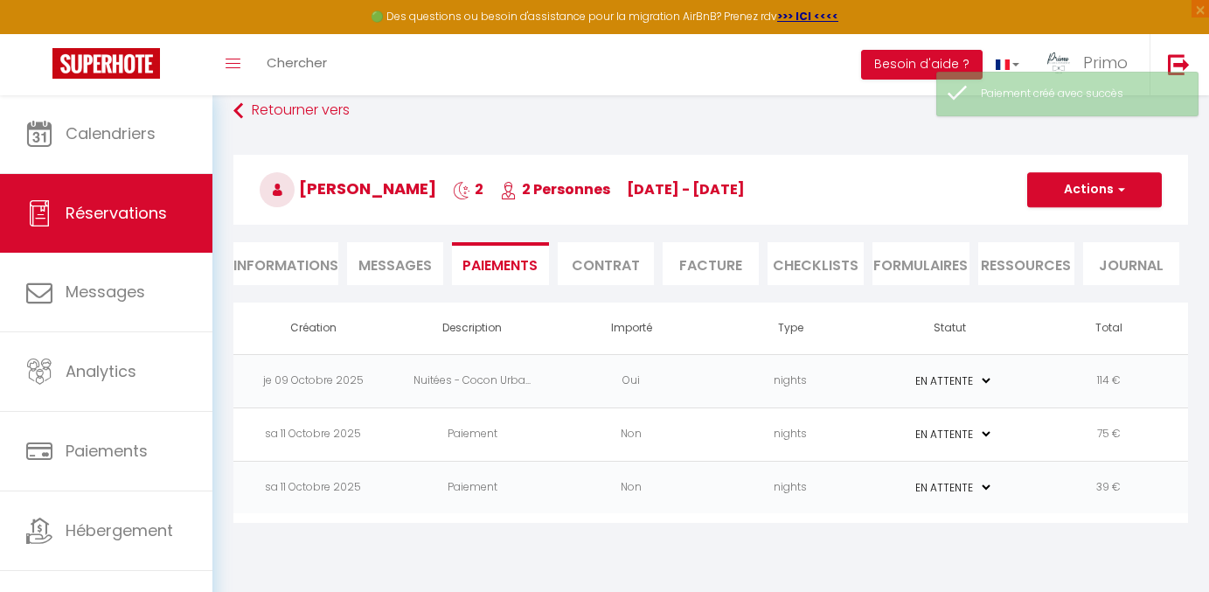
select select "1"
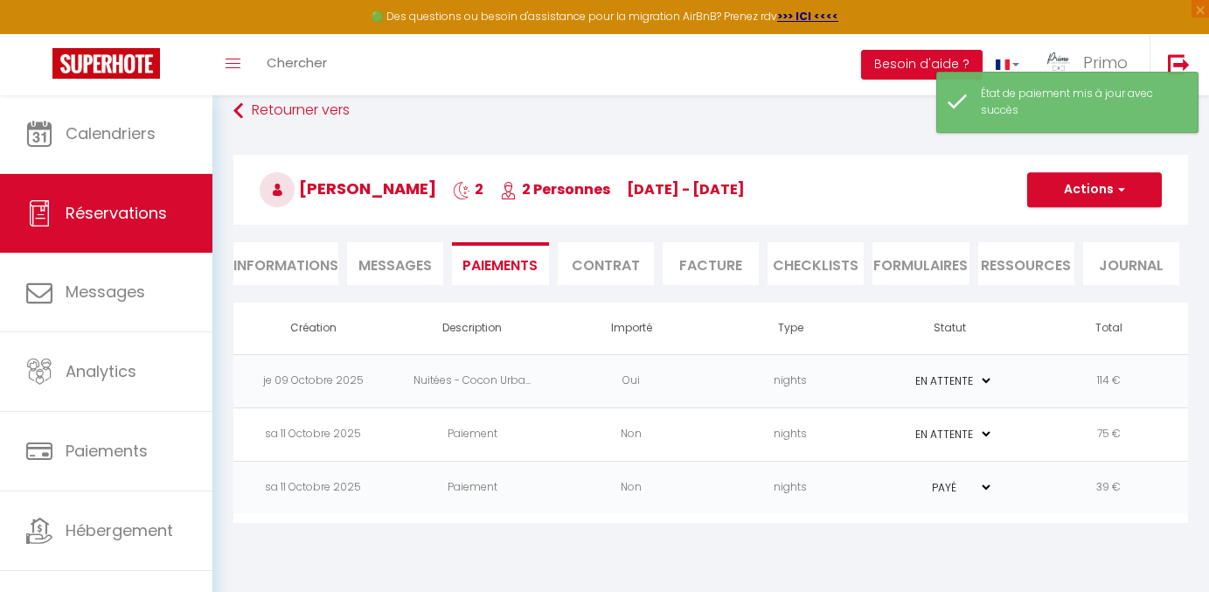
click at [673, 365] on td "Oui" at bounding box center [631, 380] width 159 height 53
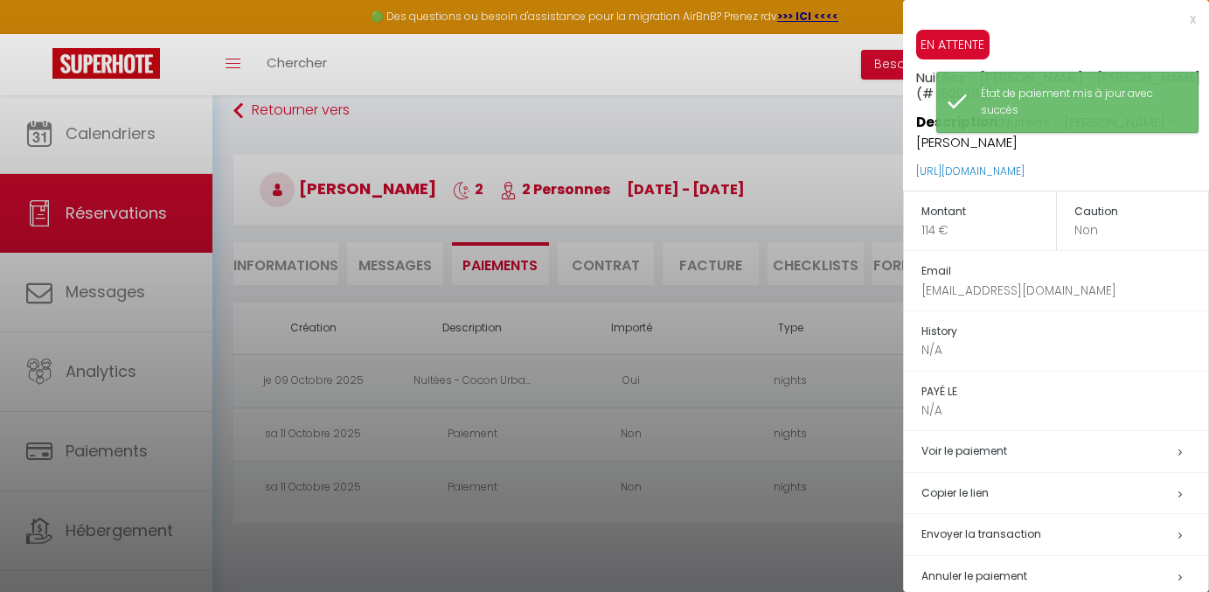
click at [985, 572] on span "Annuler le paiement" at bounding box center [974, 575] width 106 height 15
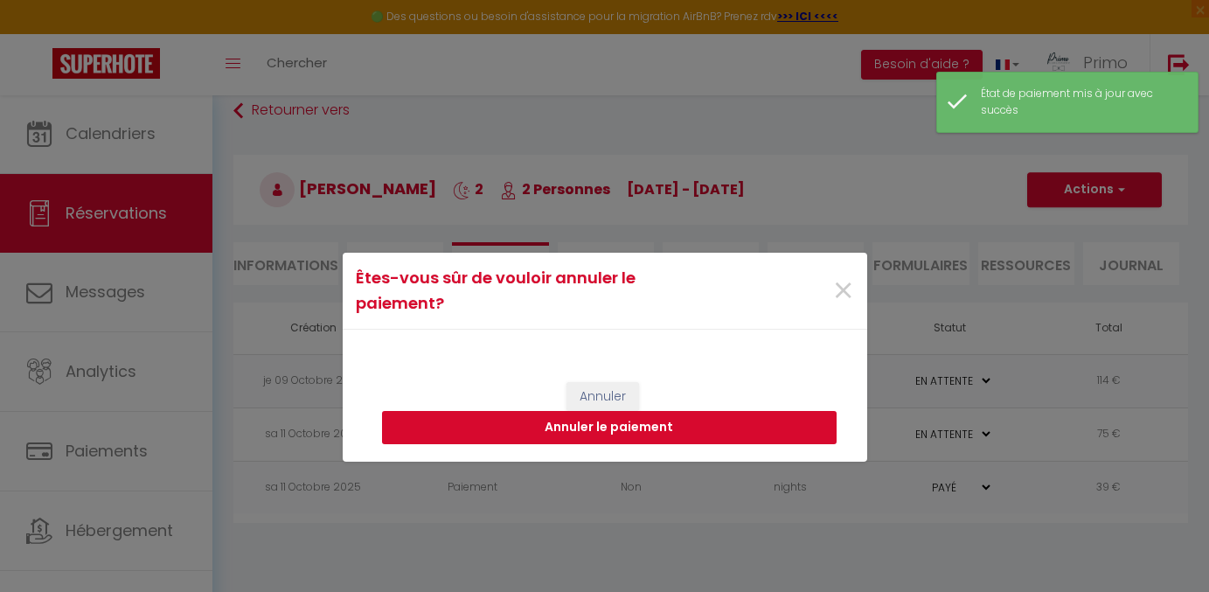
click at [693, 425] on button "Annuler le paiement" at bounding box center [609, 427] width 455 height 33
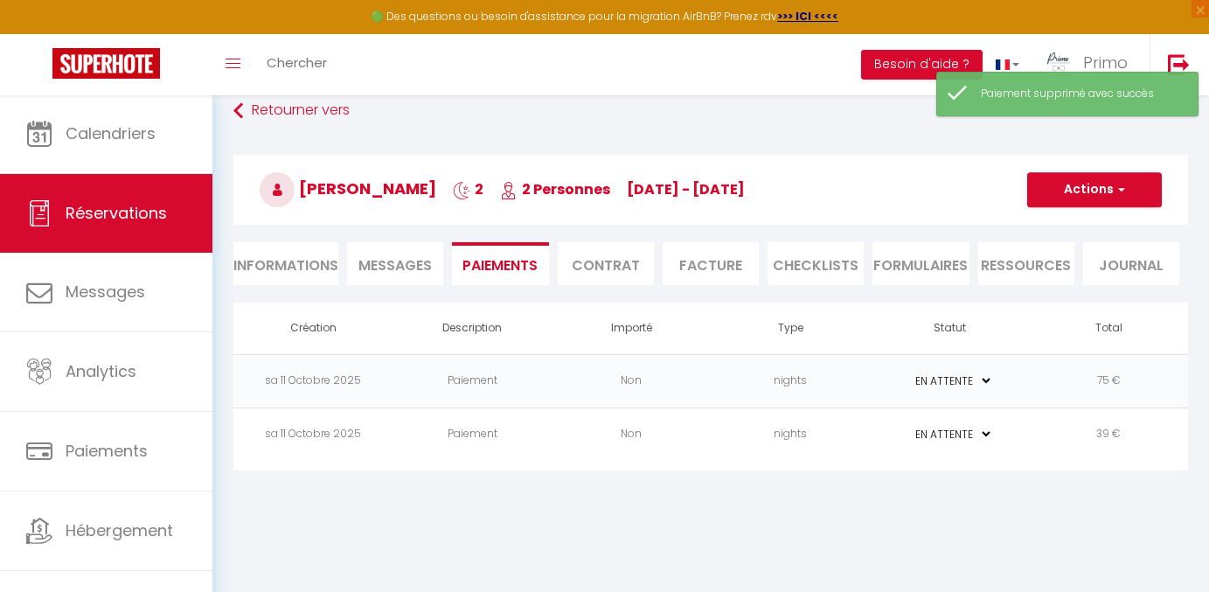
click at [1130, 184] on button "Actions" at bounding box center [1094, 189] width 135 height 35
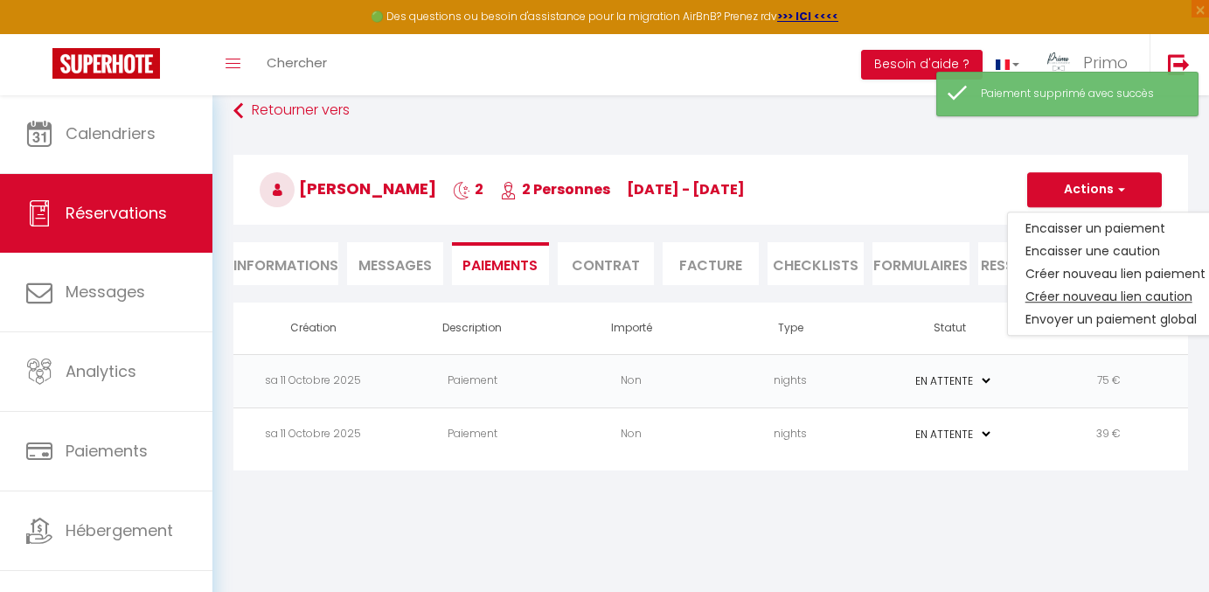
click at [1098, 290] on link "Créer nouveau lien caution" at bounding box center [1115, 296] width 215 height 23
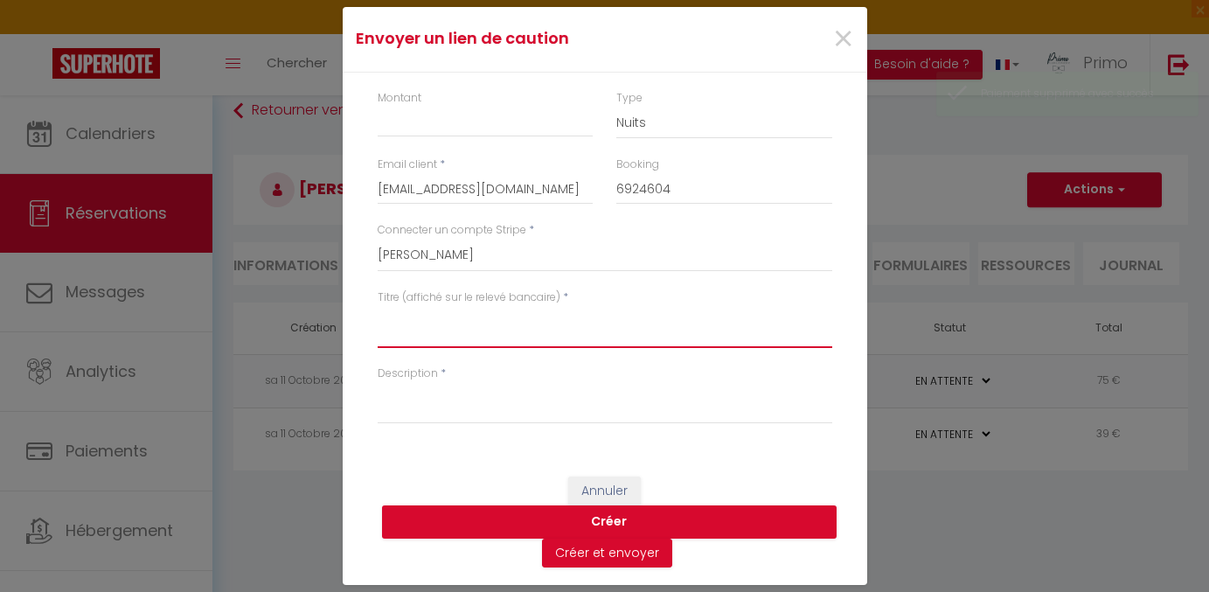
click at [459, 336] on textarea "Titre (affiché sur le relevé bancaire)" at bounding box center [605, 327] width 455 height 42
paste textarea "[PERSON_NAME] 2 2 Personnes [DATE] - [DATE]"
type textarea "[PERSON_NAME] 2 2 Personnes [DATE] - [DATE]"
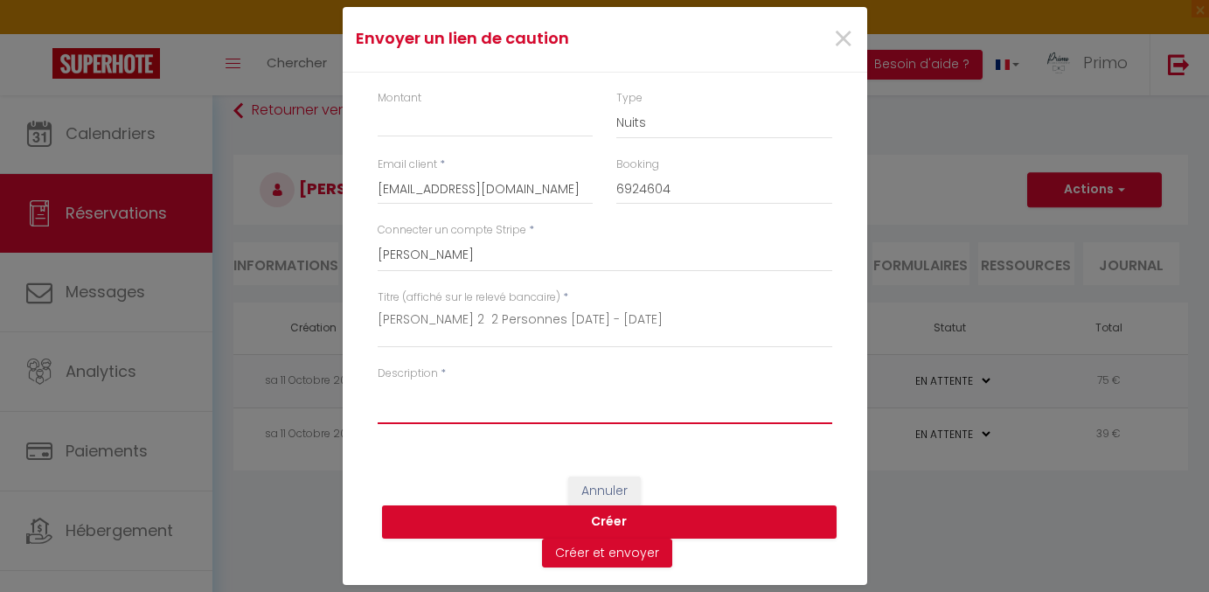
click at [489, 406] on textarea "Description" at bounding box center [605, 403] width 455 height 42
type textarea "Caution"
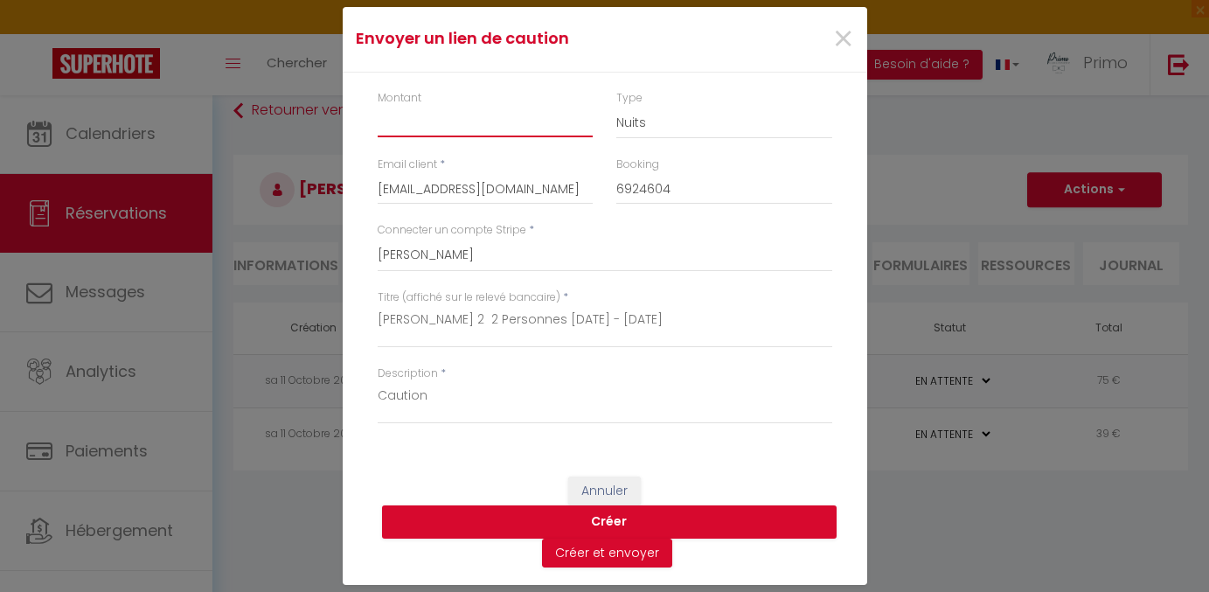
click at [486, 128] on input "Montant" at bounding box center [486, 121] width 216 height 31
type input "200"
click at [640, 513] on button "Créer" at bounding box center [609, 521] width 455 height 33
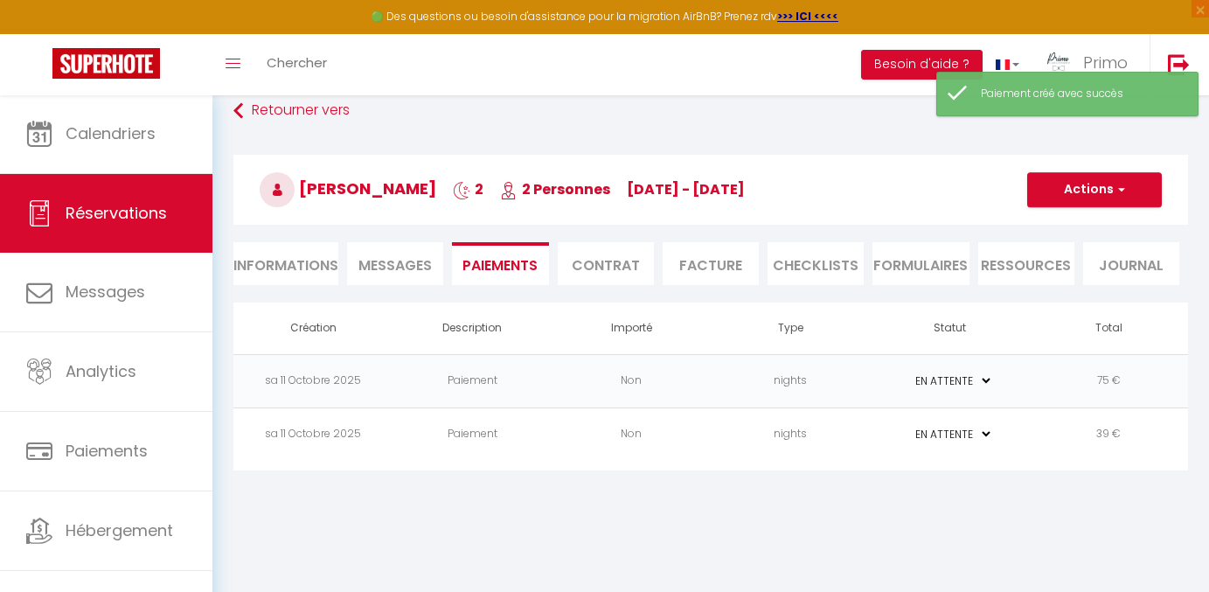
select select "0"
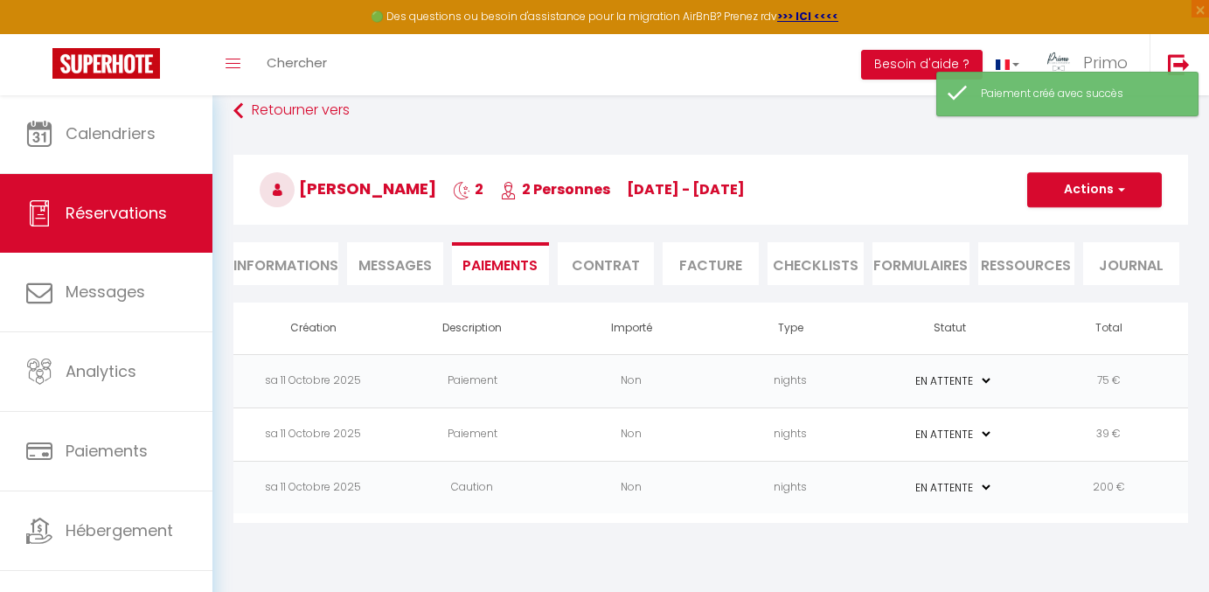
click at [574, 385] on td "Non" at bounding box center [631, 380] width 159 height 53
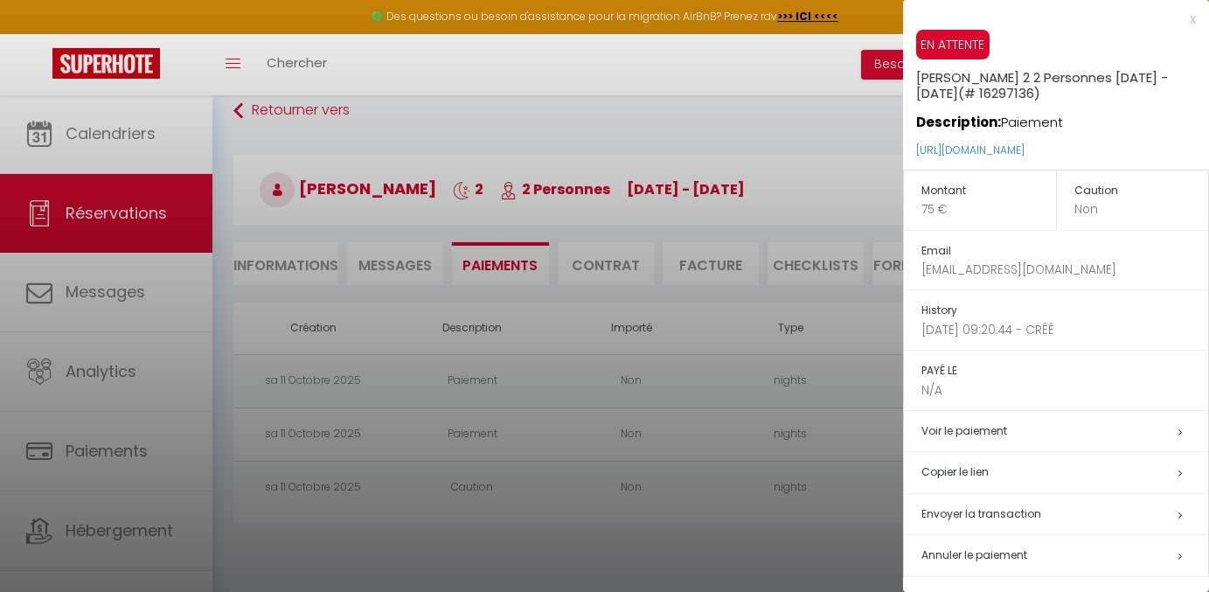
click at [991, 514] on span "Envoyer la transaction" at bounding box center [981, 513] width 120 height 15
select select "fr"
type input "[EMAIL_ADDRESS][DOMAIN_NAME]"
type input "Demande de paiement"
type textarea "Bonjour, Nous vous invitons à cliquer sur le lien ci-dessous pour effectuer le …"
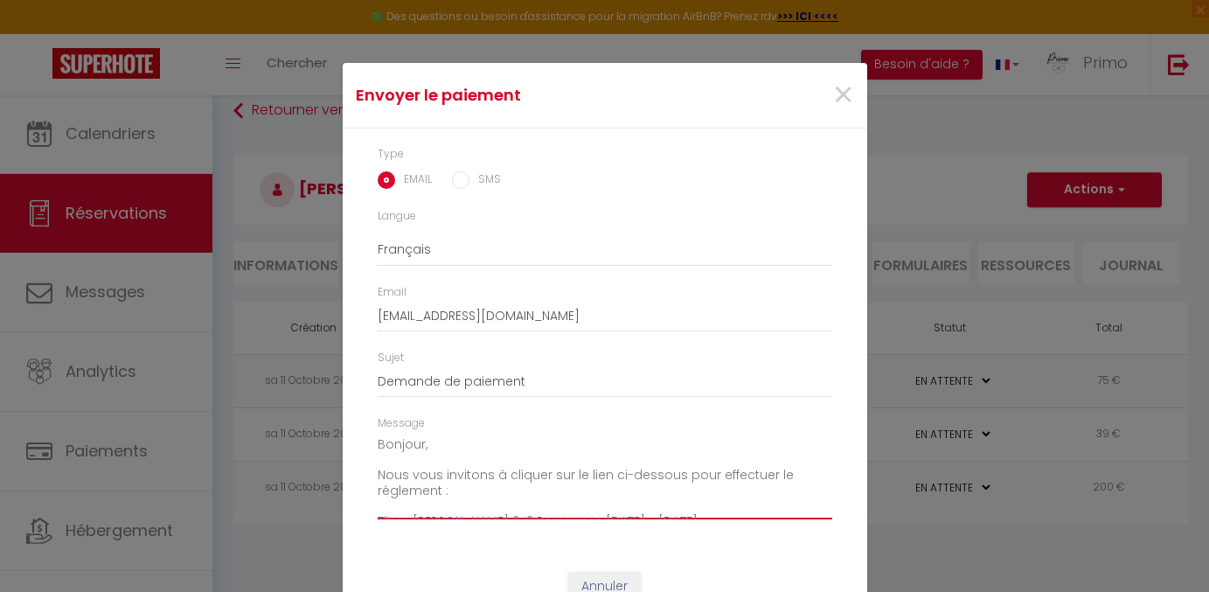
click at [379, 449] on textarea "Bonjour, Nous vous invitons à cliquer sur le lien ci-dessous pour effectuer le …" at bounding box center [605, 475] width 455 height 88
click at [490, 504] on textarea "Bonjour, Nous vous invitons à cliquer sur le lien ci-dessous pour effectuer le …" at bounding box center [605, 475] width 455 height 88
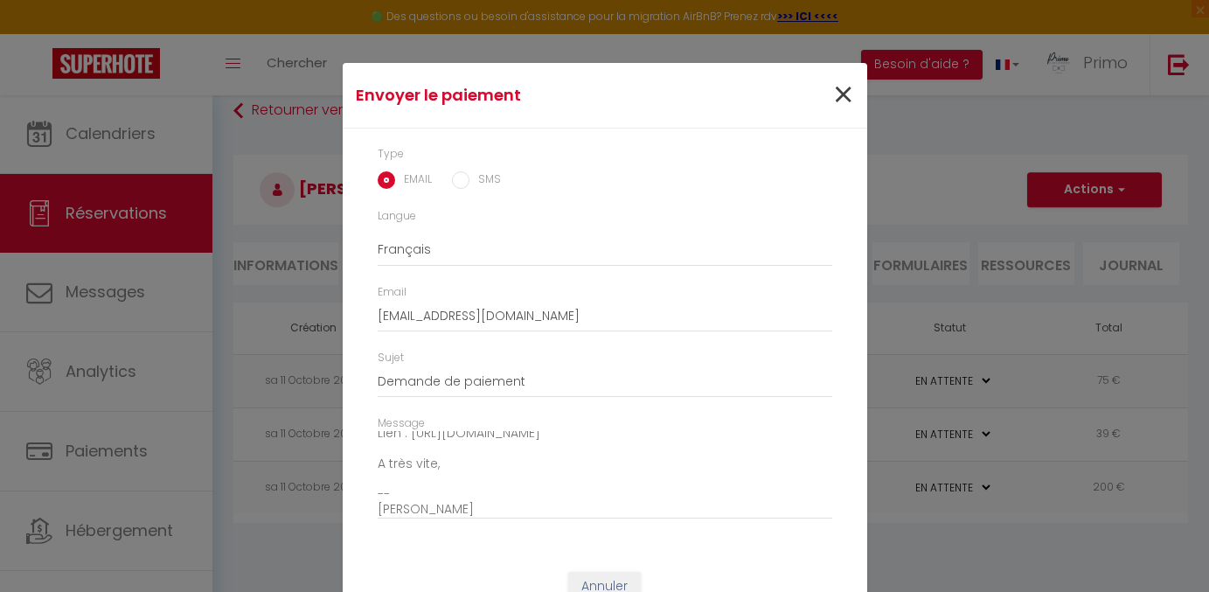
click at [838, 100] on span "×" at bounding box center [843, 95] width 22 height 52
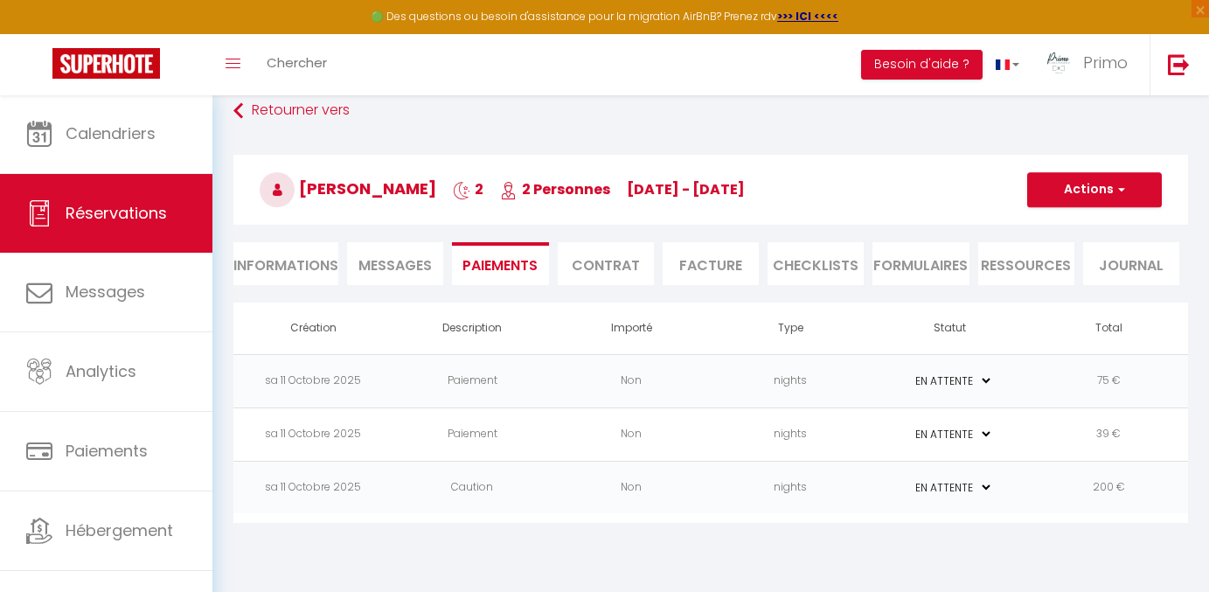
click at [697, 484] on td "Non" at bounding box center [631, 487] width 159 height 53
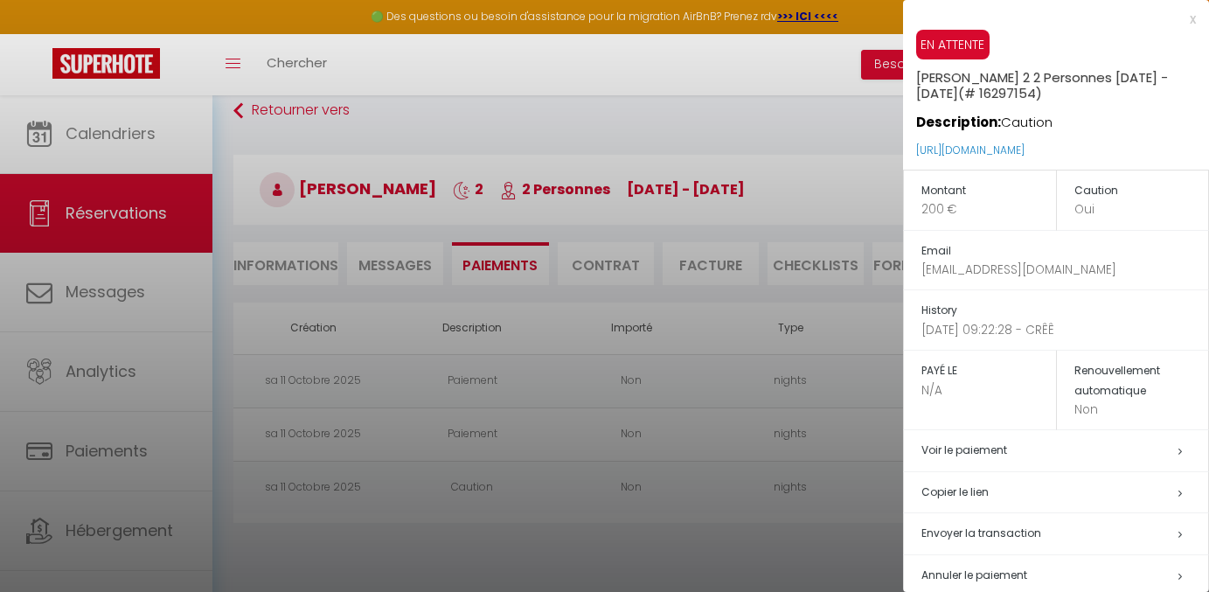
click at [970, 491] on h5 "Copier le lien" at bounding box center [1064, 493] width 287 height 20
click at [1190, 24] on div "x" at bounding box center [1049, 19] width 293 height 21
select select
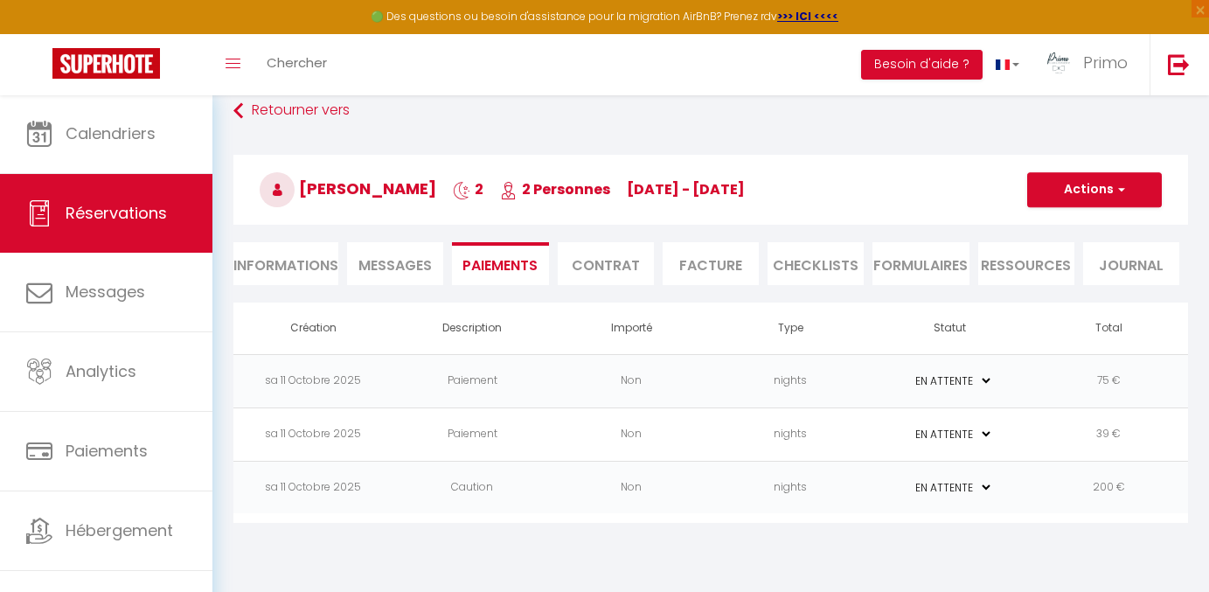
click at [298, 259] on li "Informations" at bounding box center [285, 263] width 105 height 43
select select
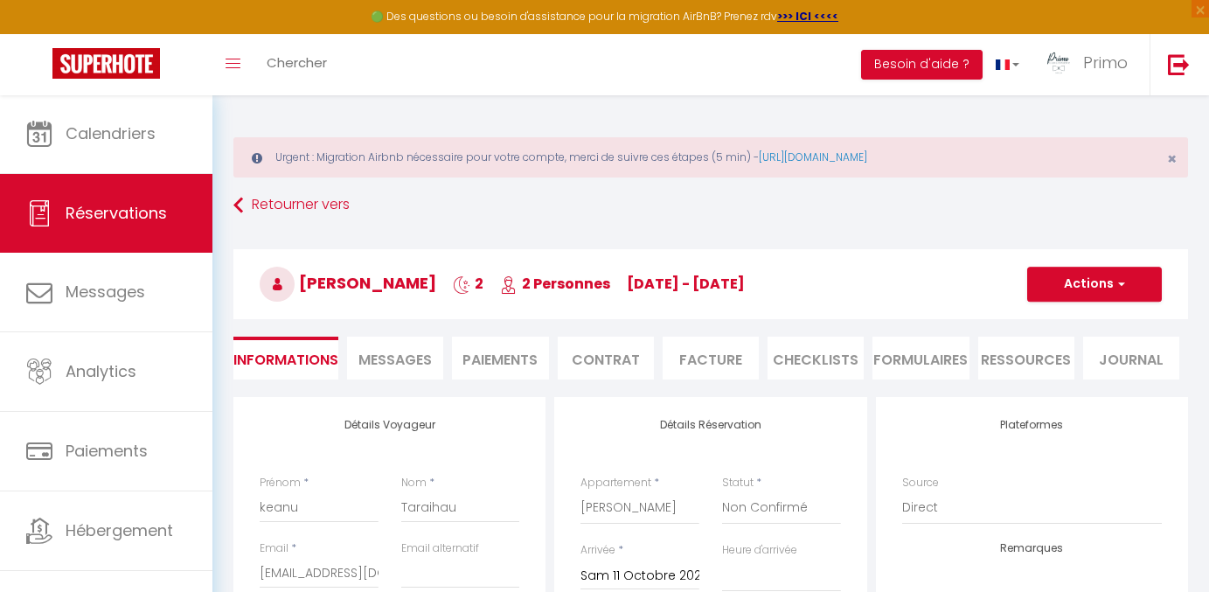
click at [1112, 284] on button "Actions" at bounding box center [1094, 284] width 135 height 35
click at [1060, 320] on link "Enregistrer" at bounding box center [1077, 322] width 138 height 23
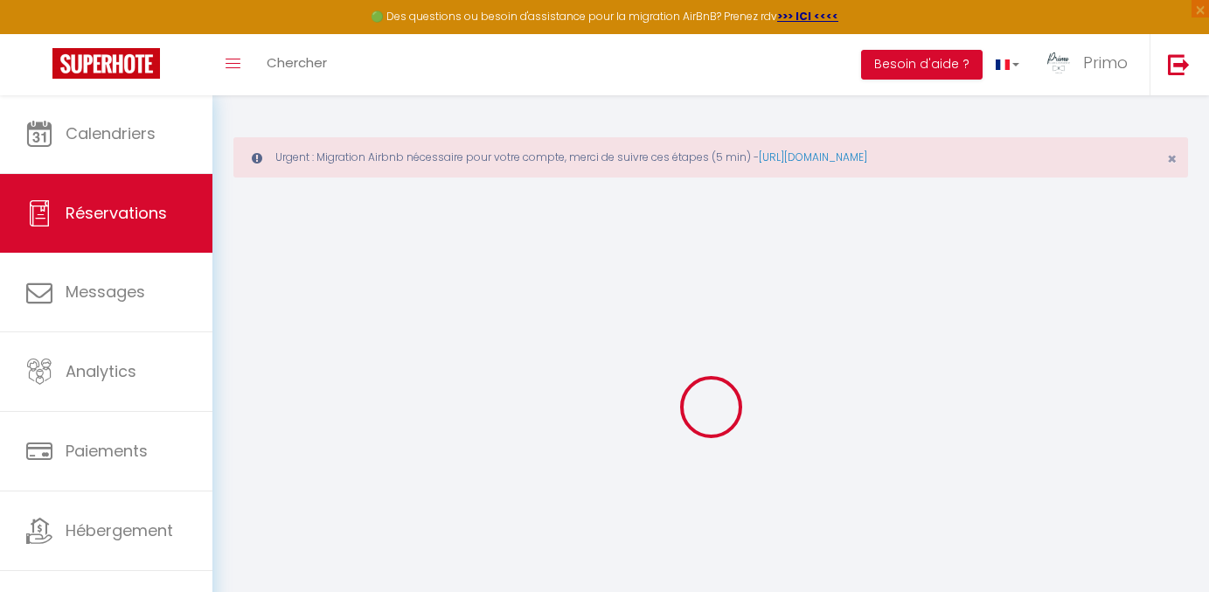
select select "not_cancelled"
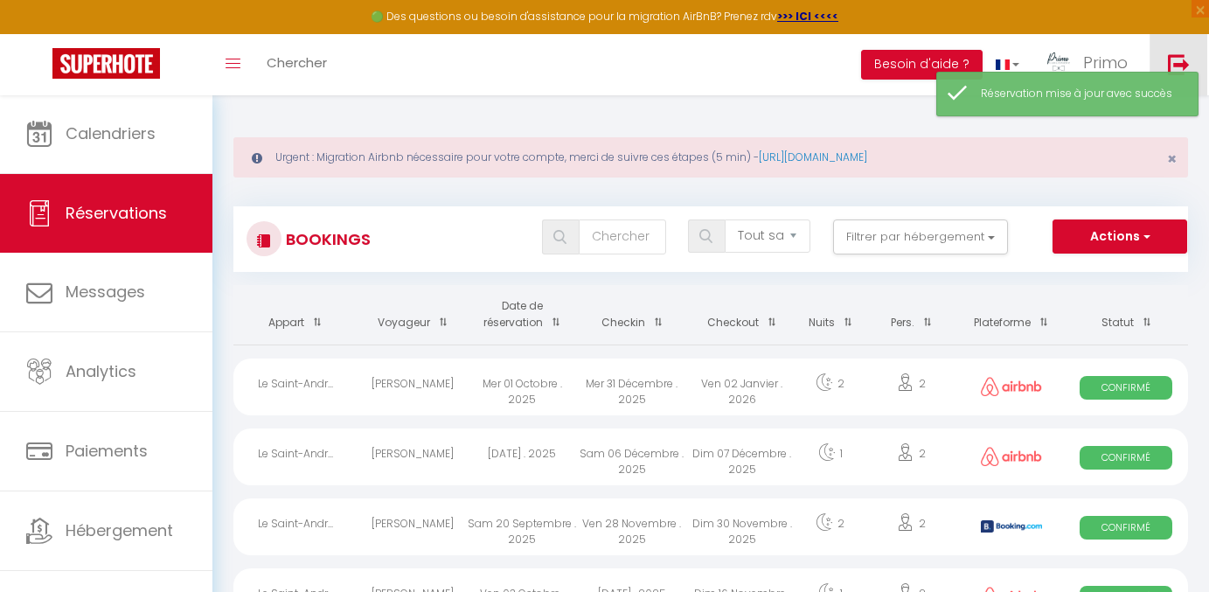
click at [1181, 53] on img at bounding box center [1179, 64] width 22 height 22
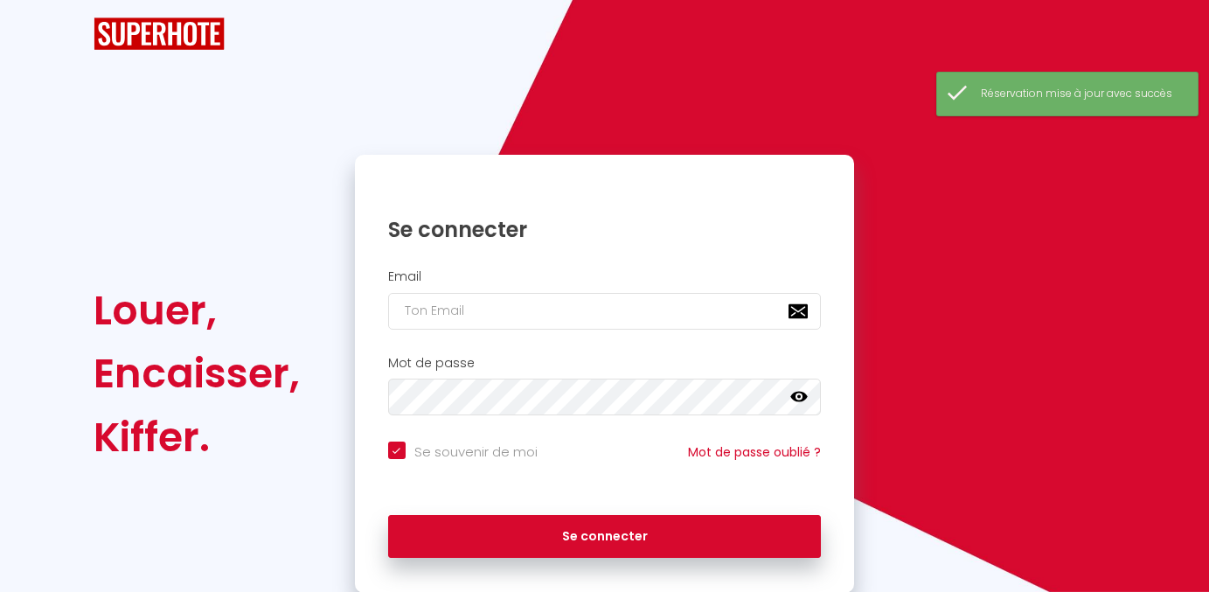
checkbox input "true"
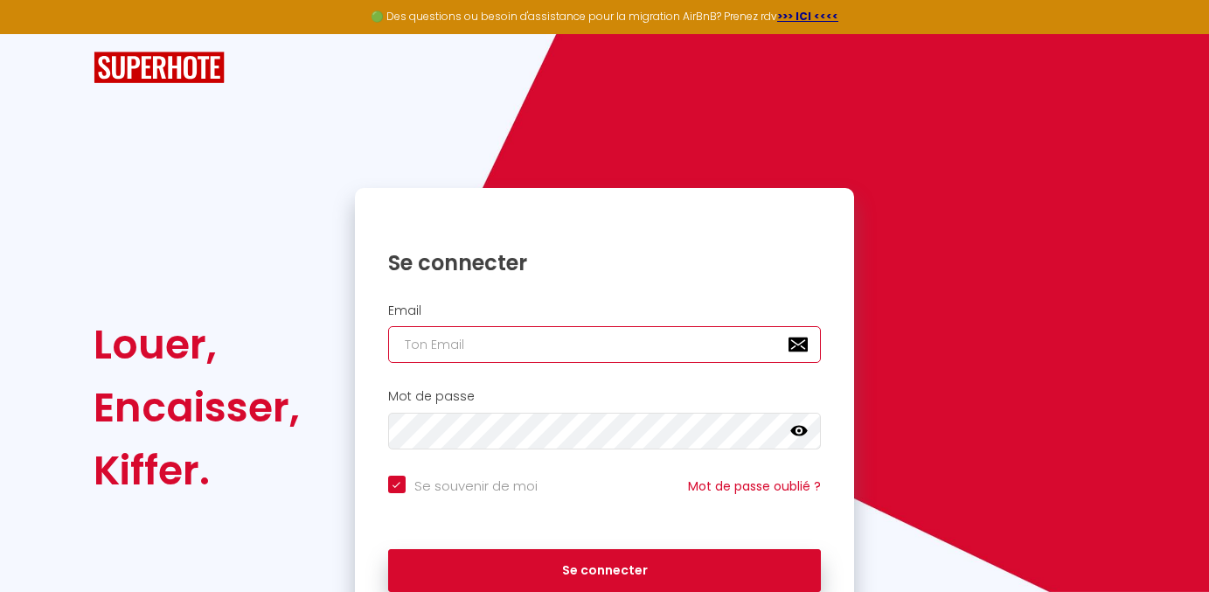
type input "[EMAIL_ADDRESS][DOMAIN_NAME]"
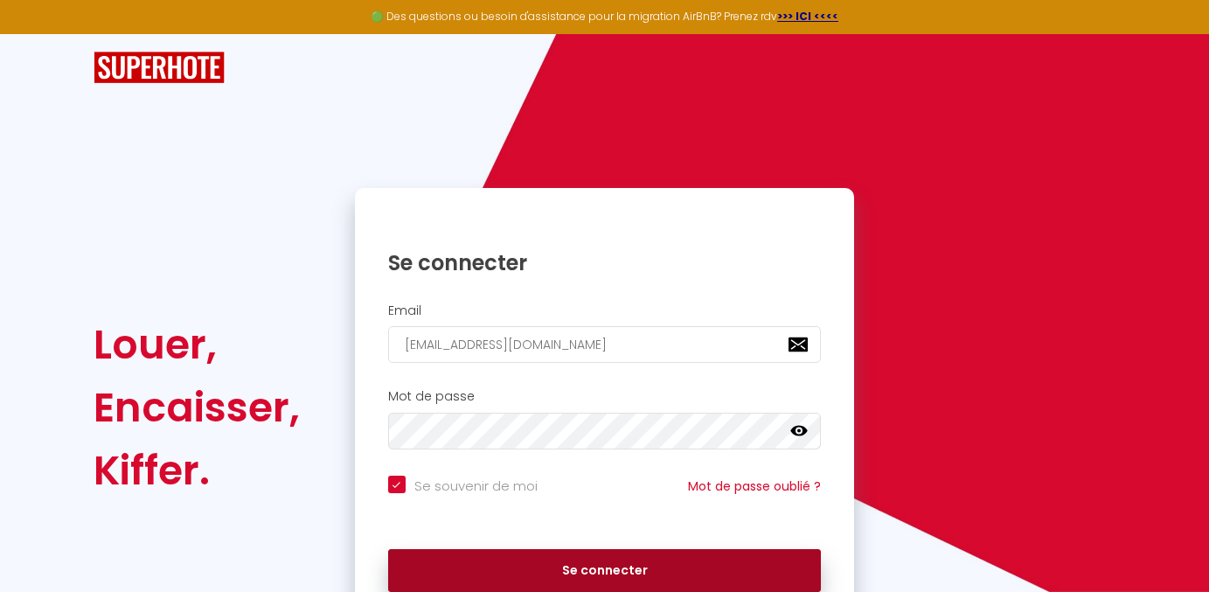
click at [496, 571] on button "Se connecter" at bounding box center [605, 571] width 434 height 44
checkbox input "true"
